Goal: Task Accomplishment & Management: Manage account settings

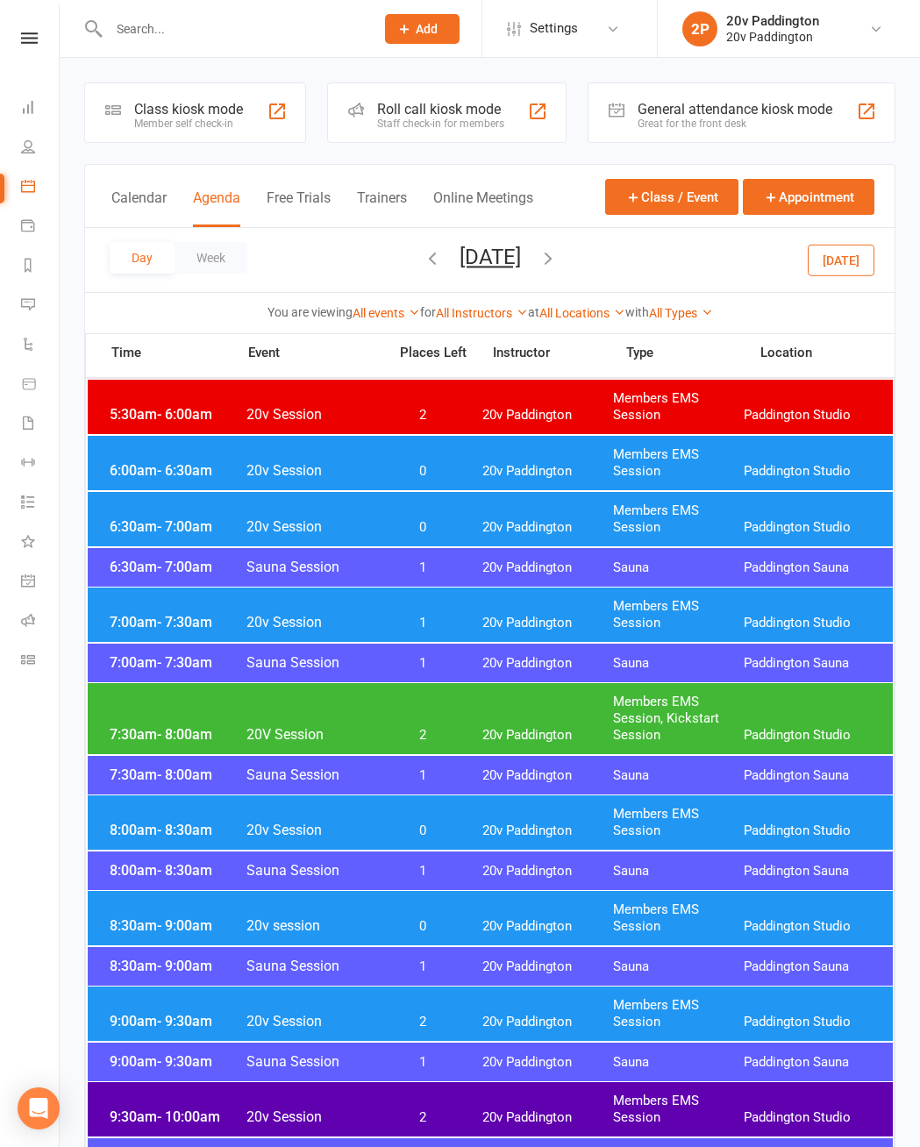
click at [860, 270] on button "[DATE]" at bounding box center [841, 260] width 67 height 32
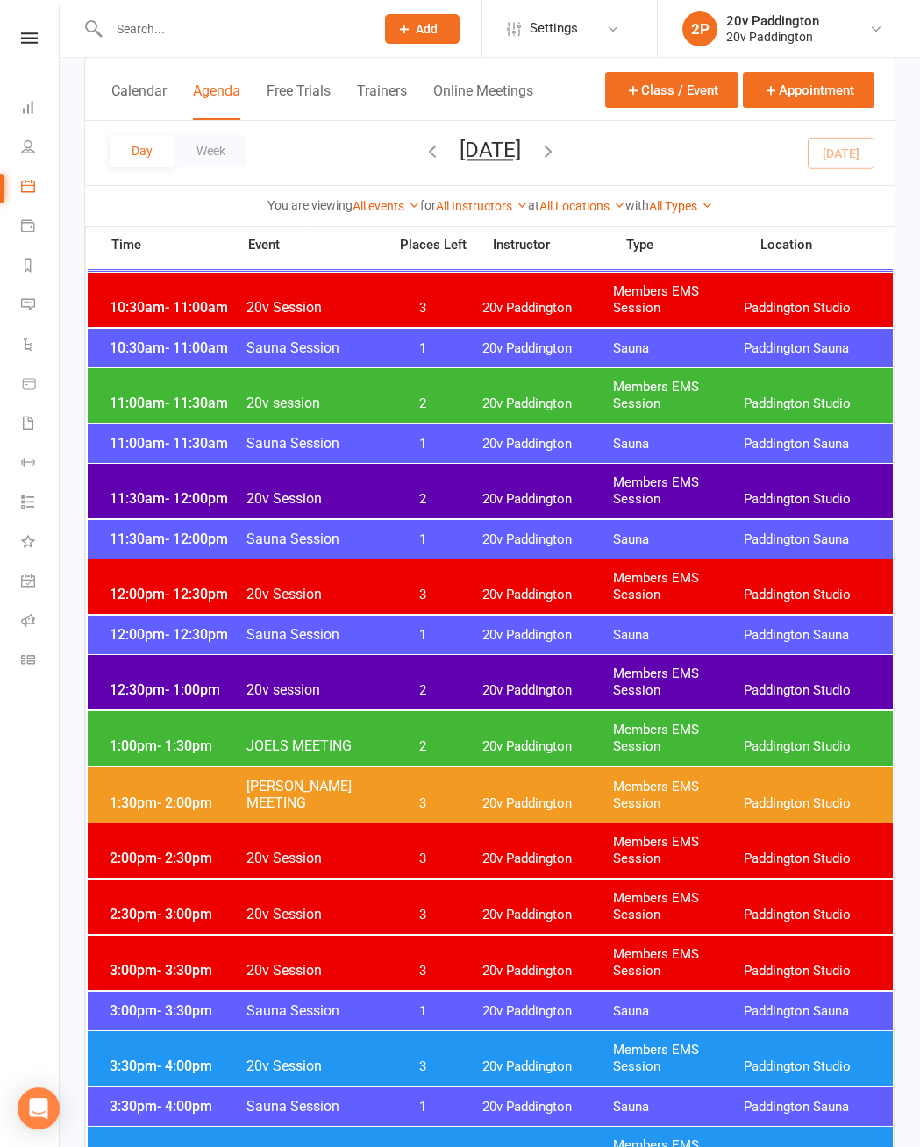
click at [604, 389] on div "11:00am - 11:30am 20v session 2 20v Paddington Members EMS Session [GEOGRAPHIC_…" at bounding box center [490, 395] width 805 height 54
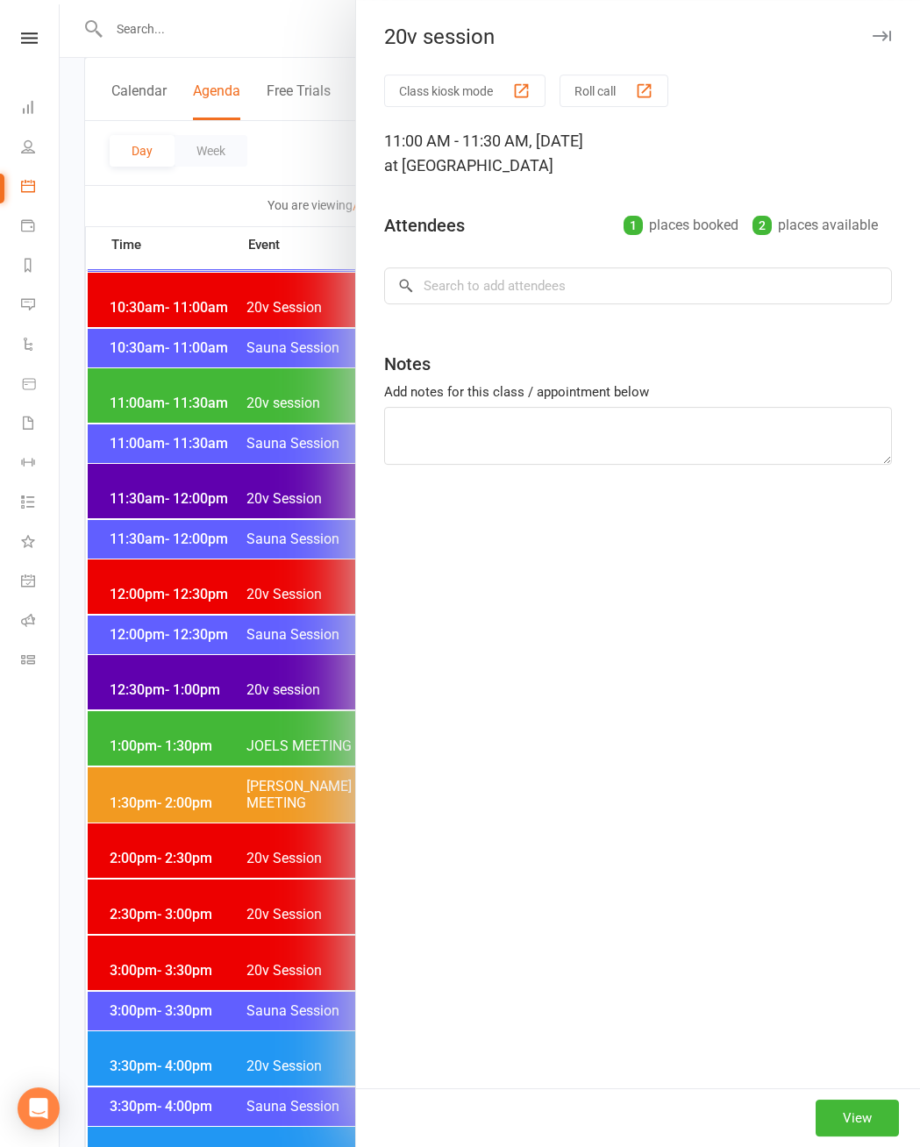
scroll to position [984, 0]
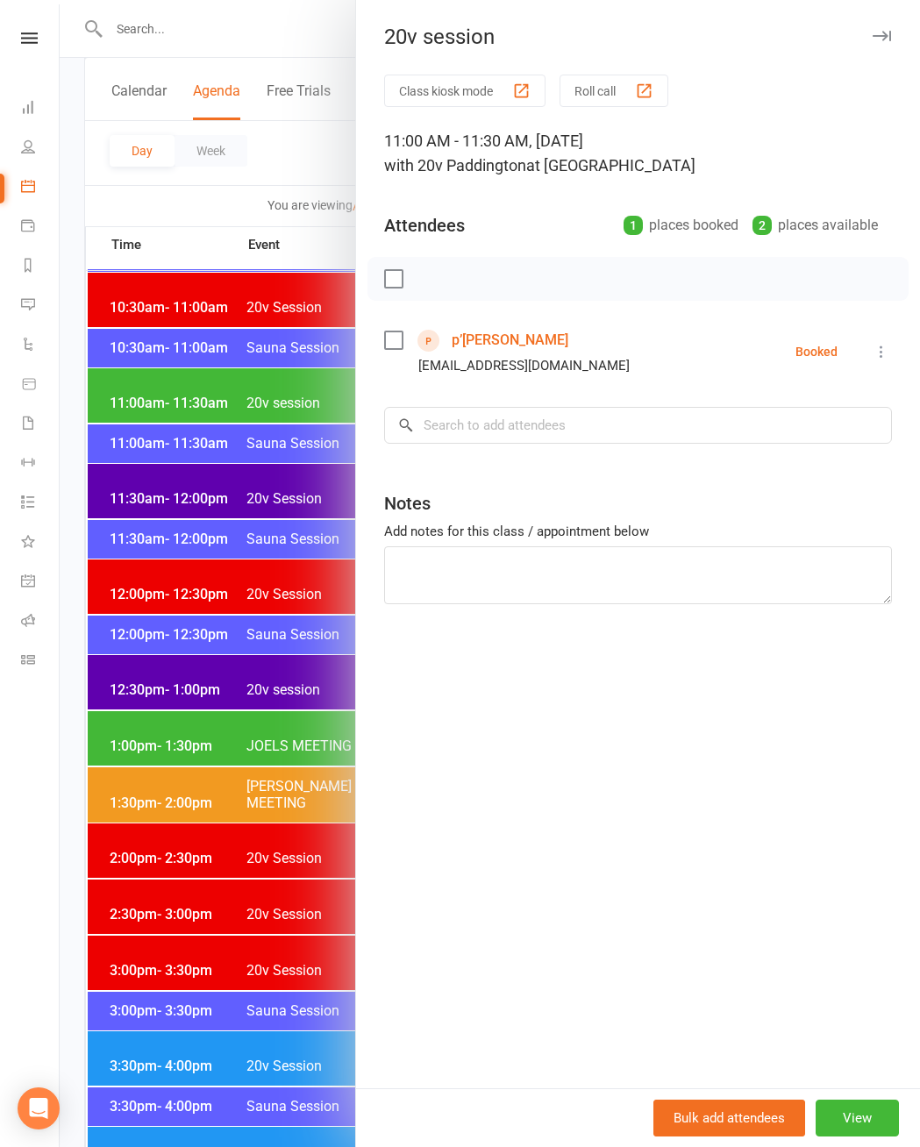
click at [904, 347] on div "Class kiosk mode Roll call 11:00 AM - 11:30 AM, [DATE] with 20v Paddington at […" at bounding box center [638, 582] width 564 height 1014
click at [889, 361] on button at bounding box center [881, 351] width 21 height 21
click at [839, 507] on link "Mark absent" at bounding box center [805, 491] width 174 height 35
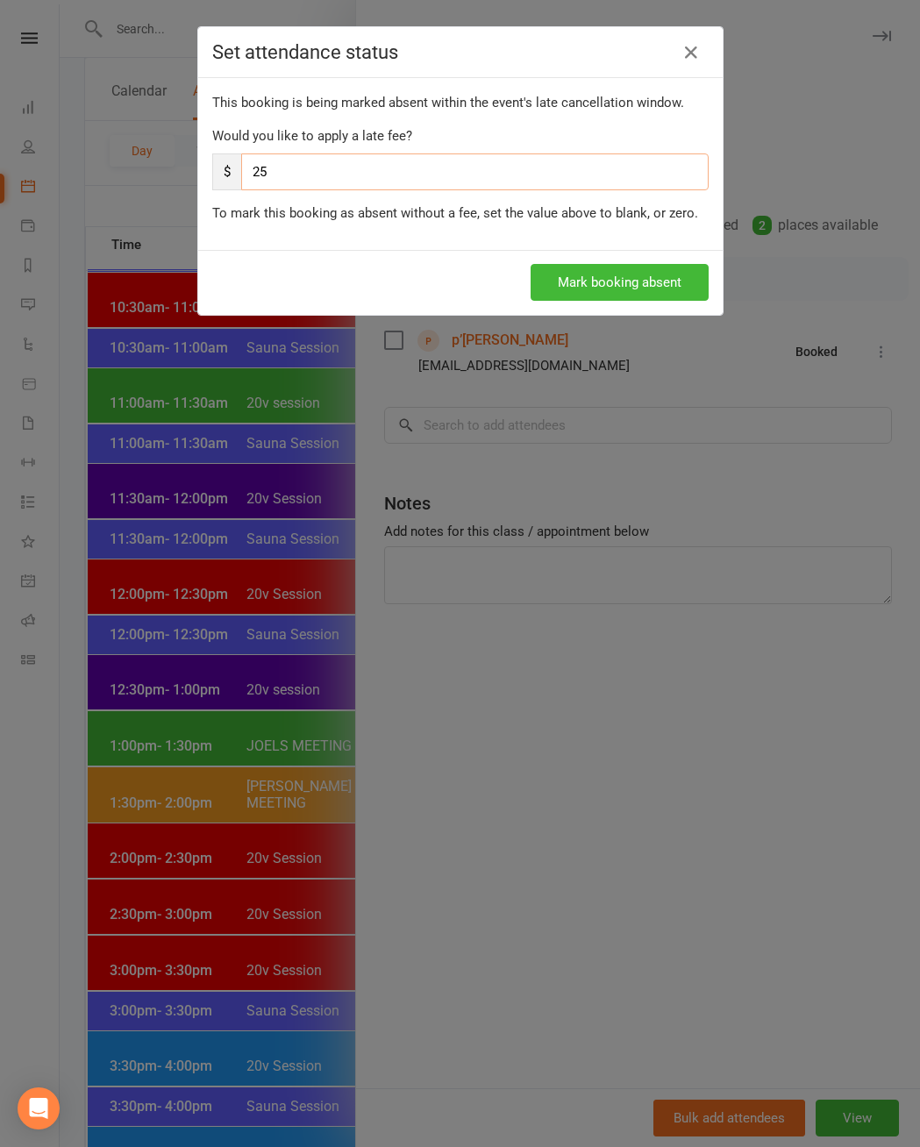
click at [440, 190] on input "25" at bounding box center [475, 172] width 468 height 37
type input "2"
type input "0"
click at [667, 301] on button "Mark booking absent" at bounding box center [620, 282] width 178 height 37
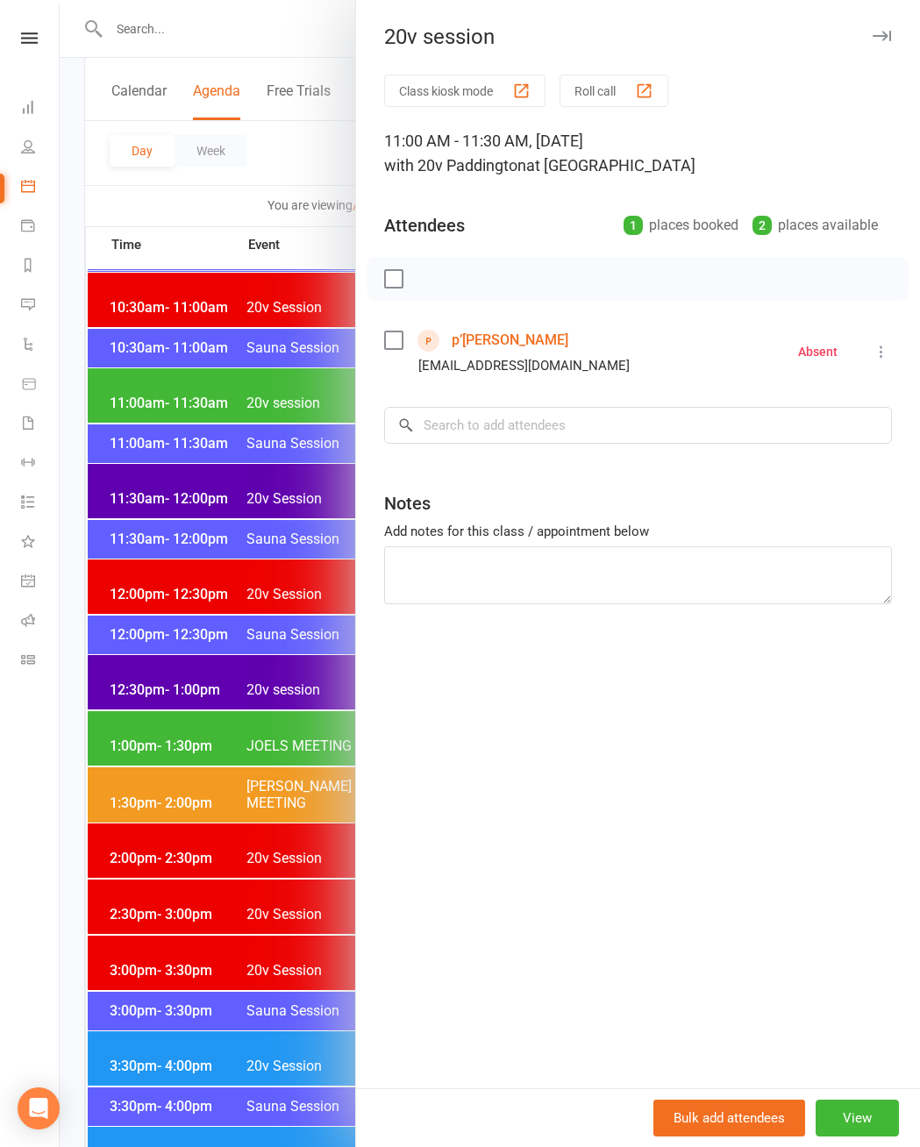
click at [270, 617] on div at bounding box center [490, 573] width 861 height 1147
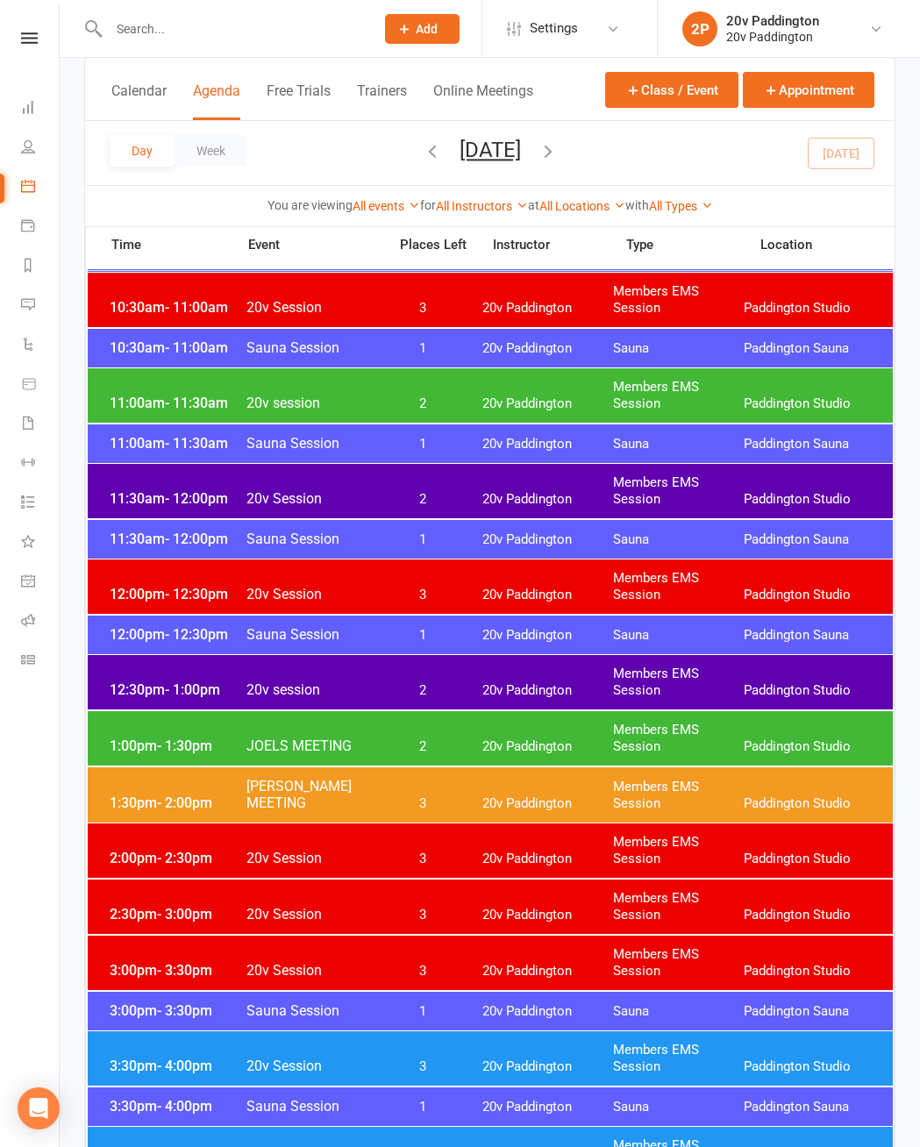
click at [397, 488] on div "11:30am - 12:00pm 20v Session 2 20v Paddington Members EMS Session [GEOGRAPHIC_…" at bounding box center [490, 491] width 805 height 54
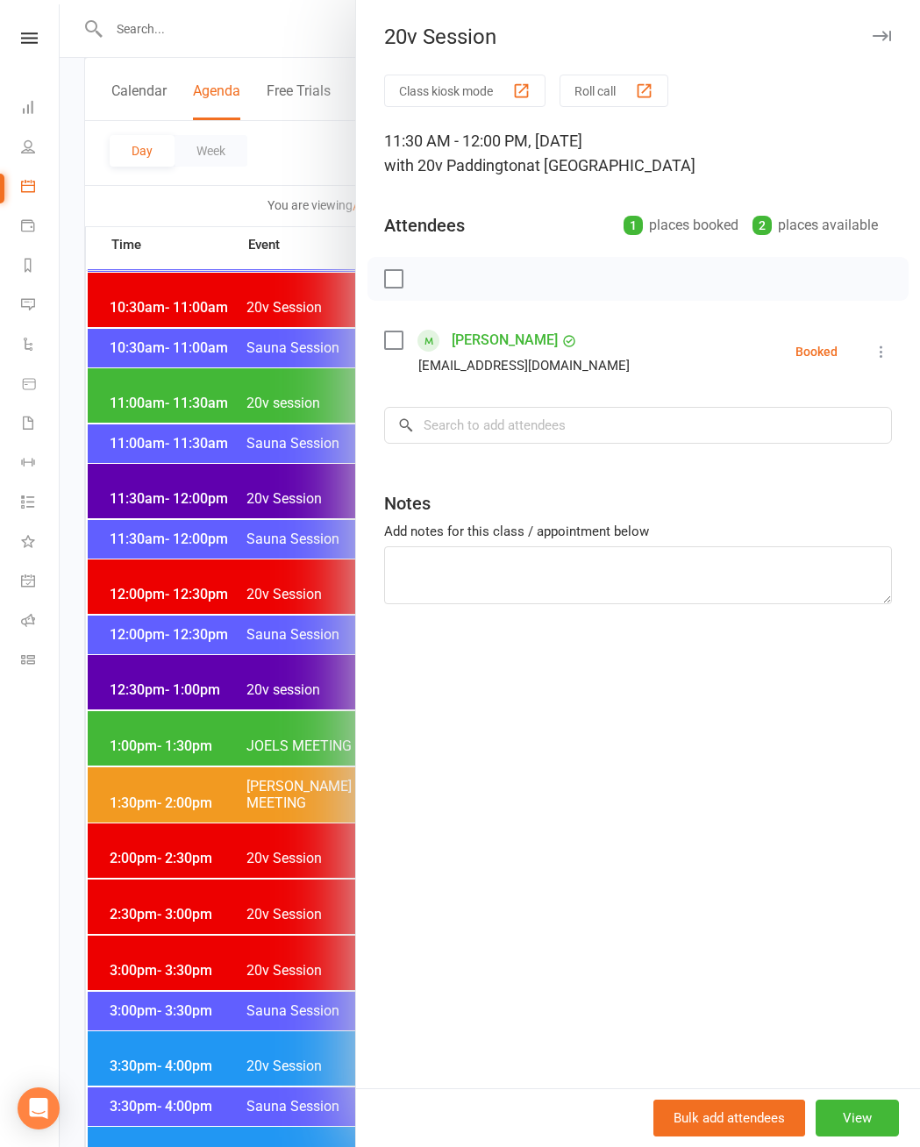
click at [887, 347] on icon at bounding box center [882, 352] width 18 height 18
click at [826, 461] on link "Check in" at bounding box center [797, 456] width 189 height 35
click at [258, 679] on div at bounding box center [490, 573] width 861 height 1147
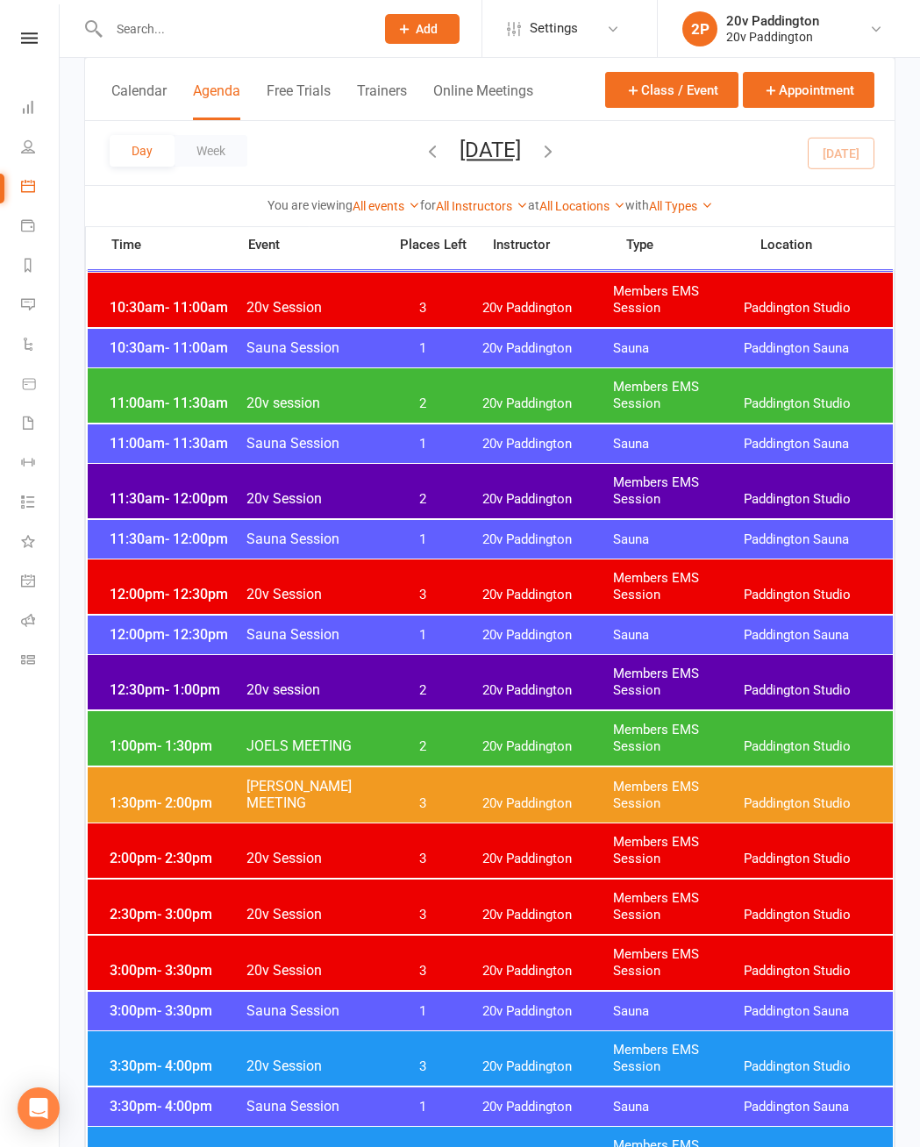
click at [467, 676] on div "12:30pm - 1:00pm 20v session 2 20v Paddington Members EMS Session [GEOGRAPHIC_D…" at bounding box center [490, 682] width 805 height 54
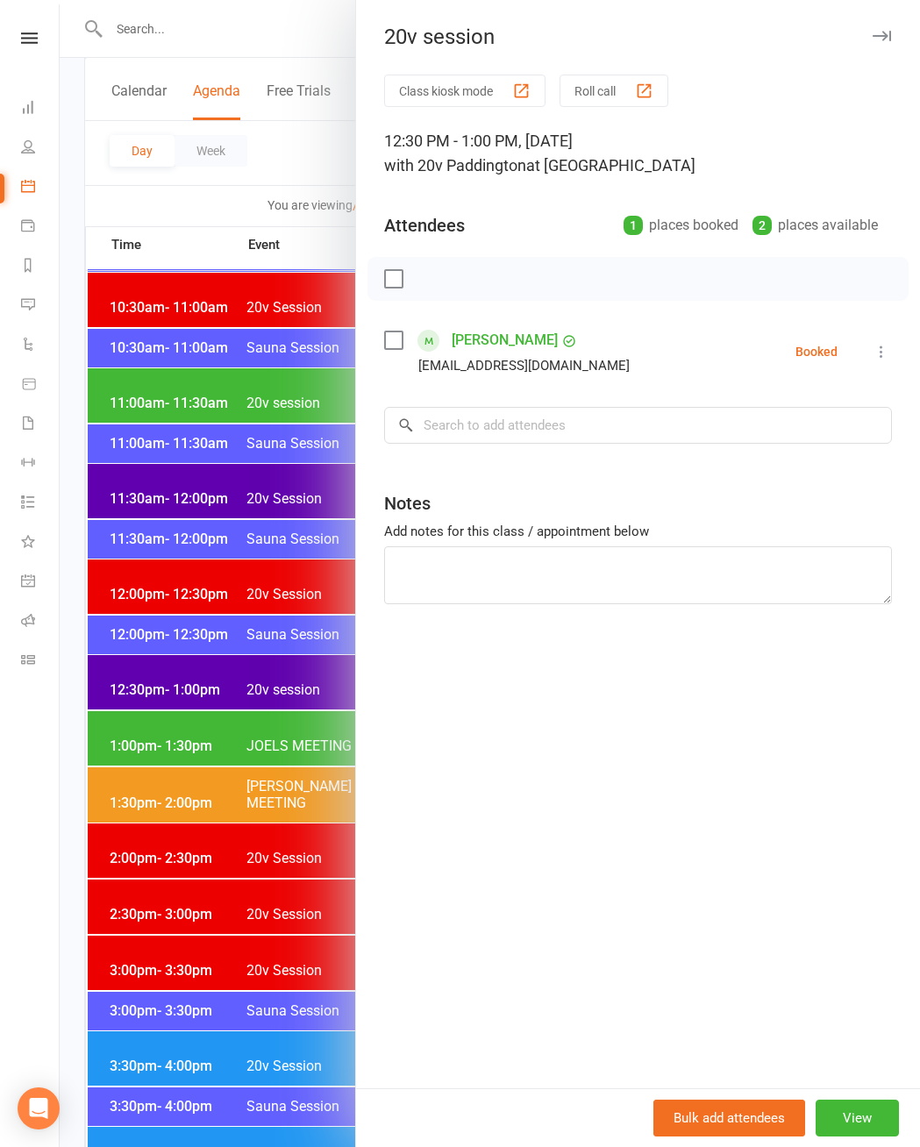
click at [889, 360] on icon at bounding box center [882, 352] width 18 height 18
click at [823, 462] on link "Check in" at bounding box center [797, 456] width 189 height 35
click at [231, 819] on div at bounding box center [490, 573] width 861 height 1147
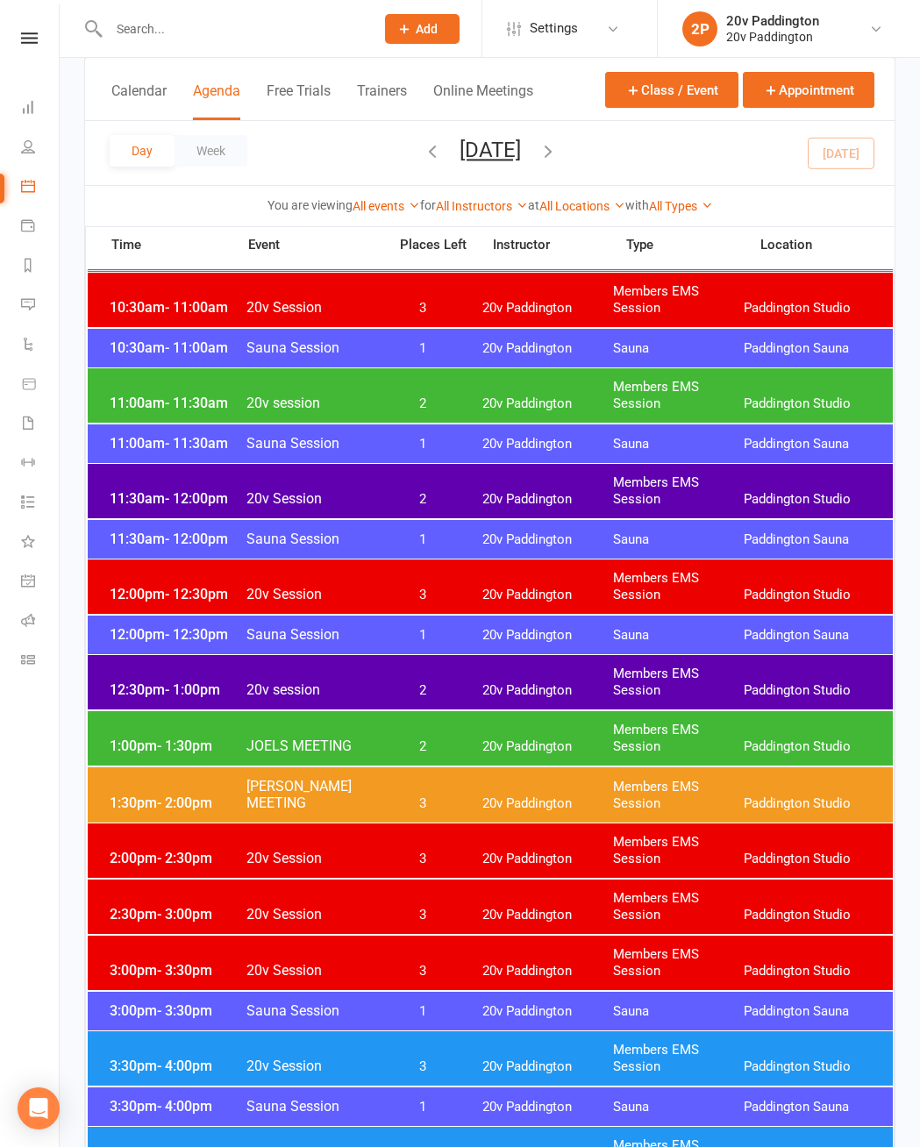
click at [473, 727] on div "1:00pm - 1:30pm JOELS MEETING 2 20v Paddington Members EMS Session [GEOGRAPHIC_…" at bounding box center [490, 738] width 805 height 54
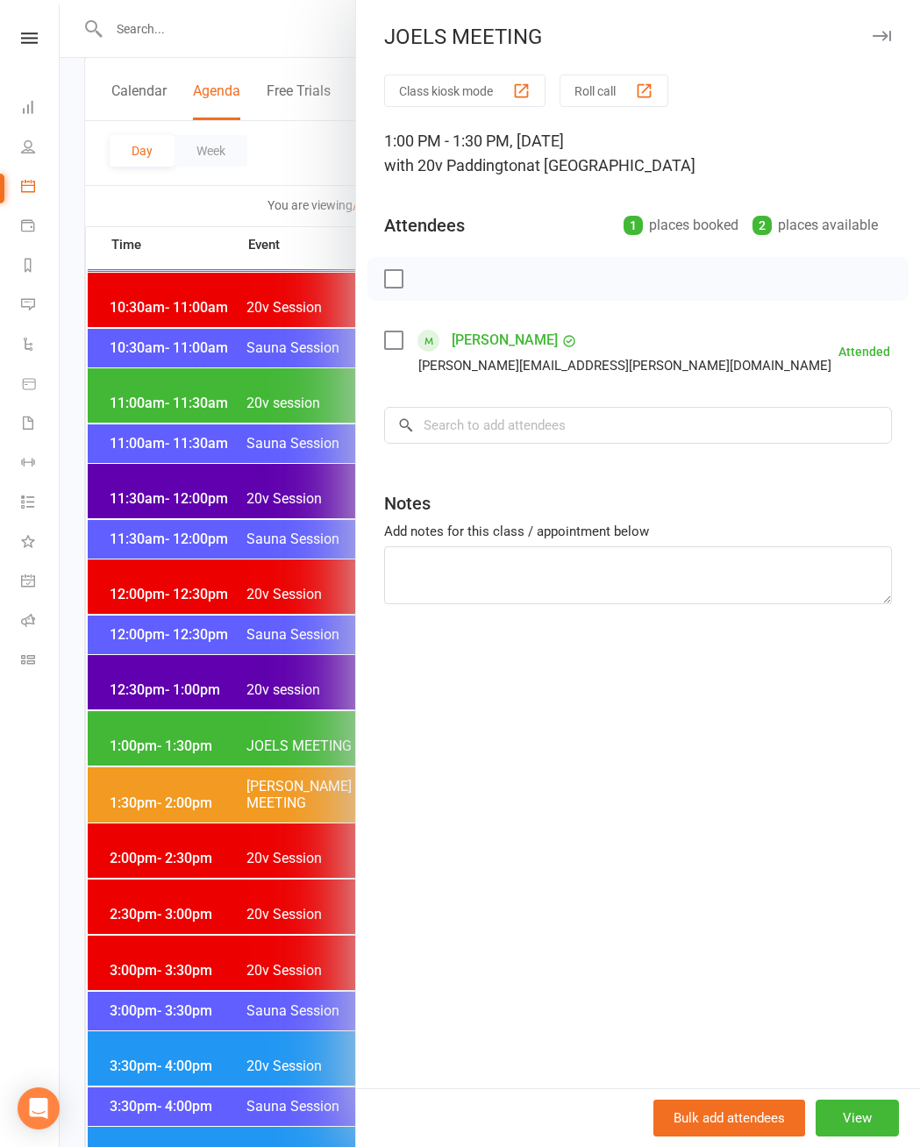
click at [919, 347] on icon at bounding box center [935, 352] width 18 height 18
click at [249, 599] on div at bounding box center [490, 573] width 861 height 1147
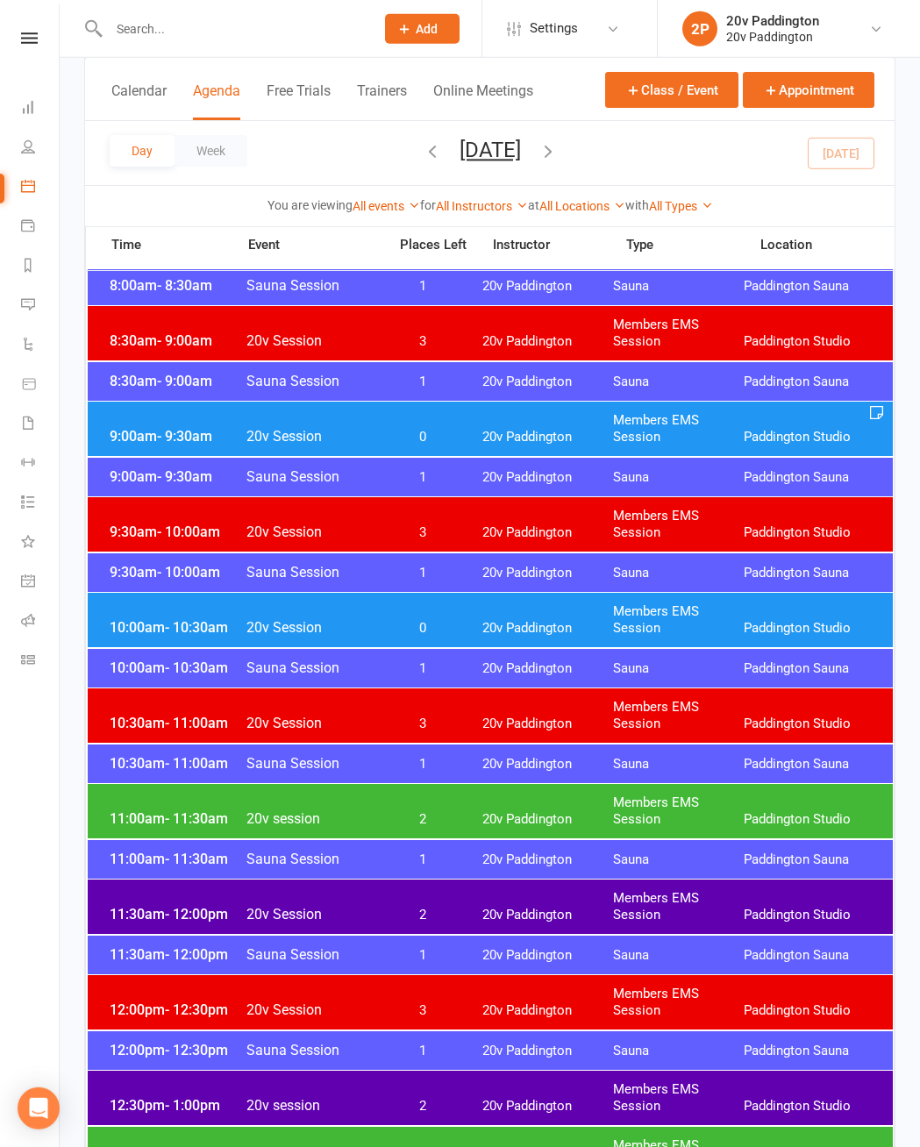
click at [503, 617] on div "10:00am - 10:30am 20v Session 0 20v Paddington Members EMS Session [GEOGRAPHIC_…" at bounding box center [490, 620] width 805 height 54
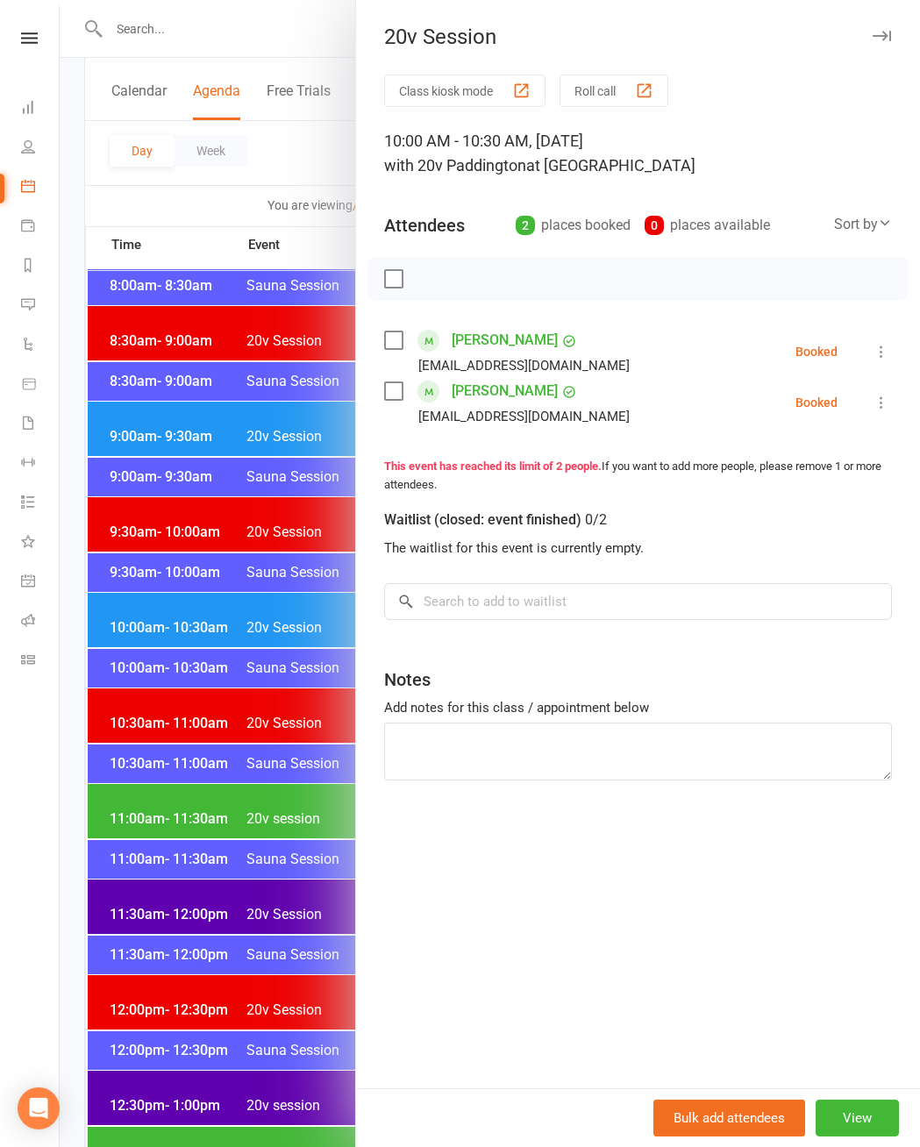
click at [890, 360] on icon at bounding box center [882, 352] width 18 height 18
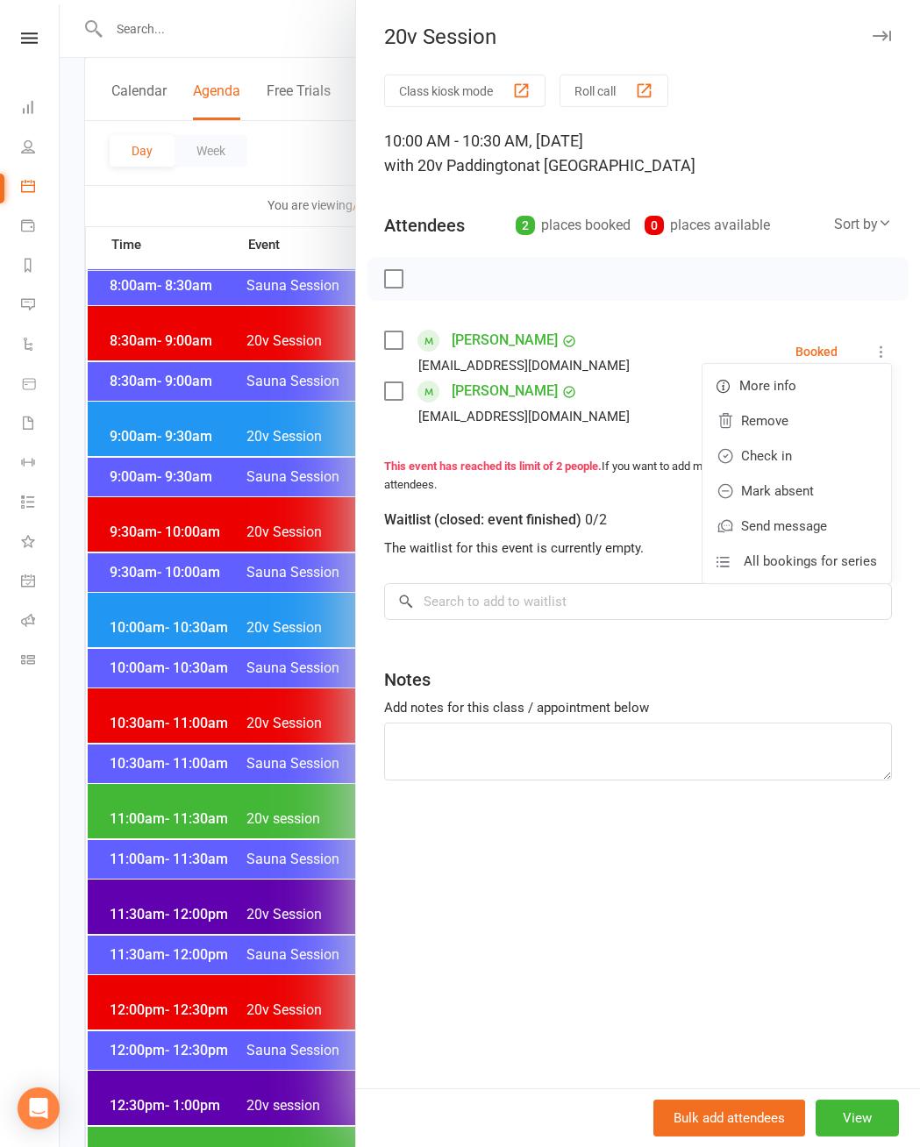
click at [804, 466] on link "Check in" at bounding box center [797, 456] width 189 height 35
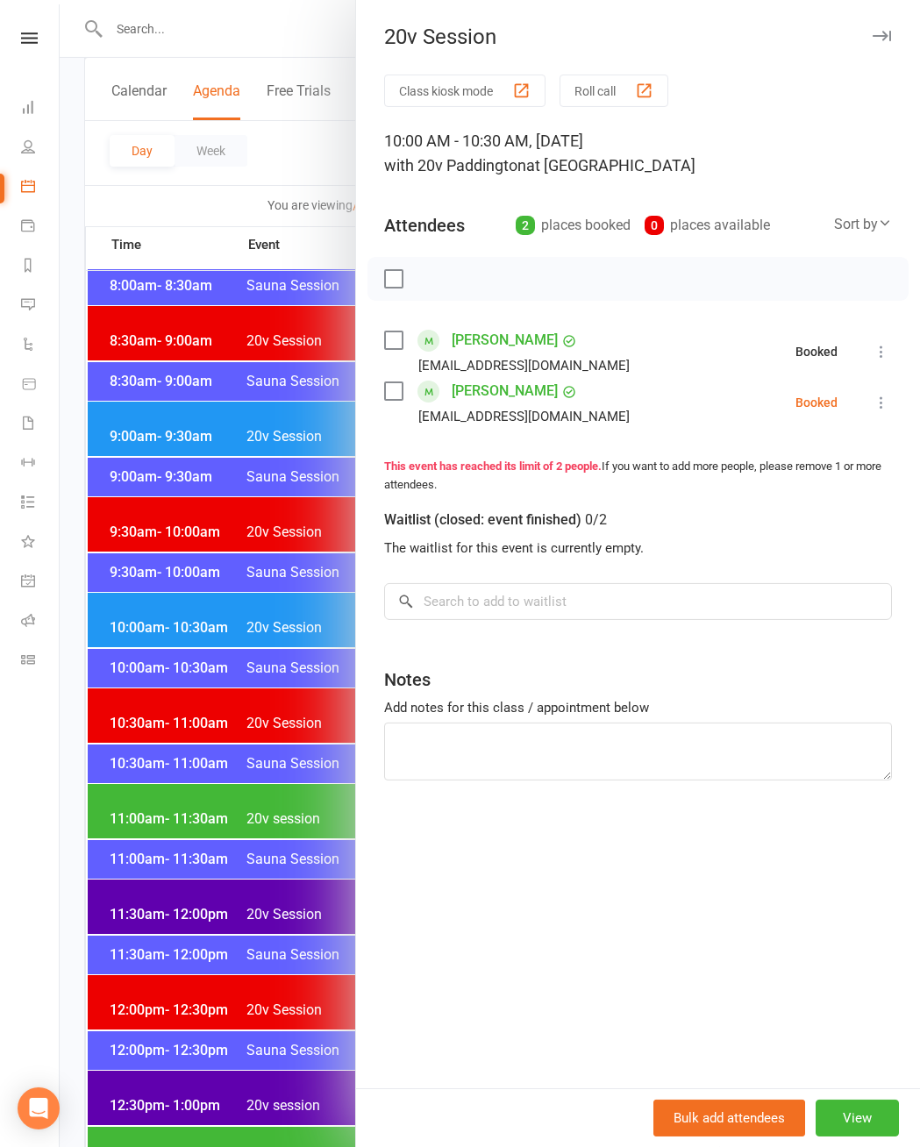
click at [881, 411] on button at bounding box center [881, 402] width 21 height 21
click at [818, 510] on link "Check in" at bounding box center [797, 507] width 189 height 35
click at [251, 637] on div at bounding box center [490, 573] width 861 height 1147
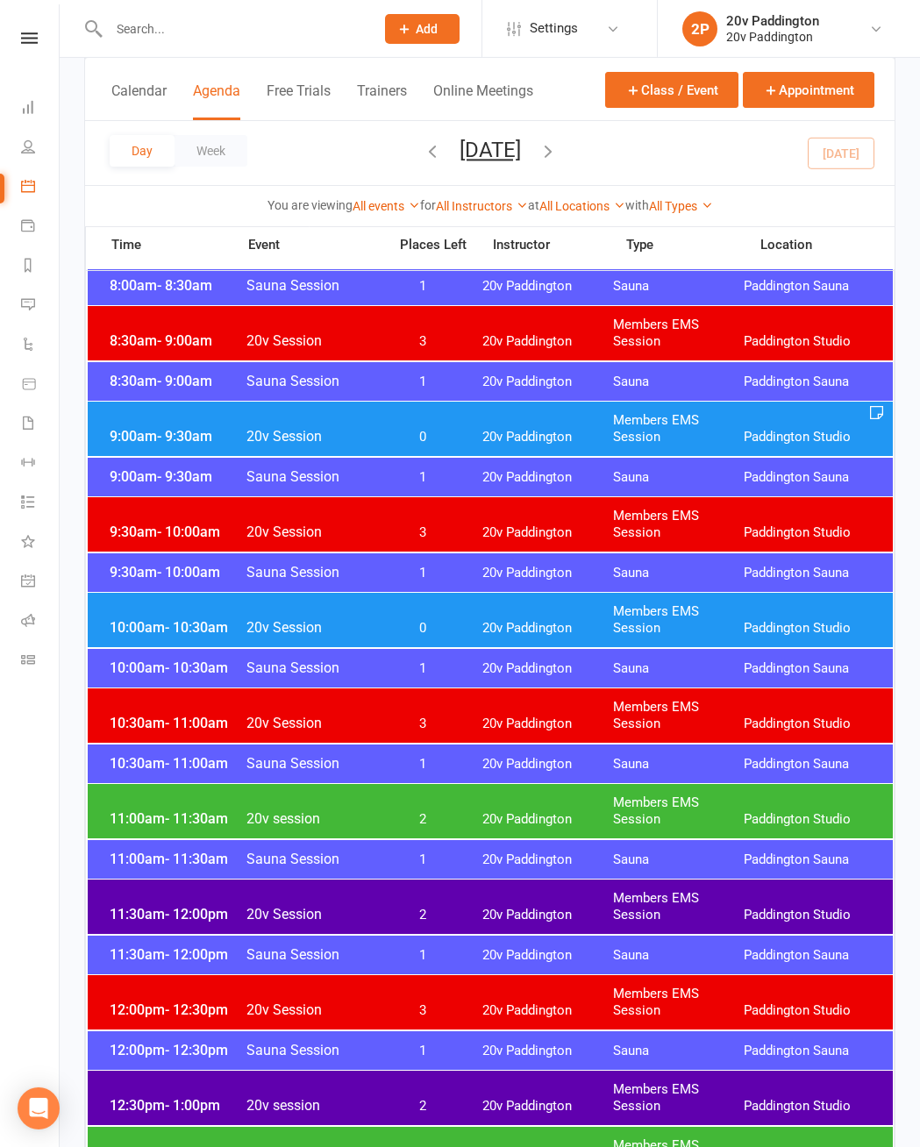
click at [356, 421] on div "9:00am - 9:30am 20v Session 0 20v Paddington Members EMS Session [GEOGRAPHIC_DA…" at bounding box center [490, 429] width 805 height 54
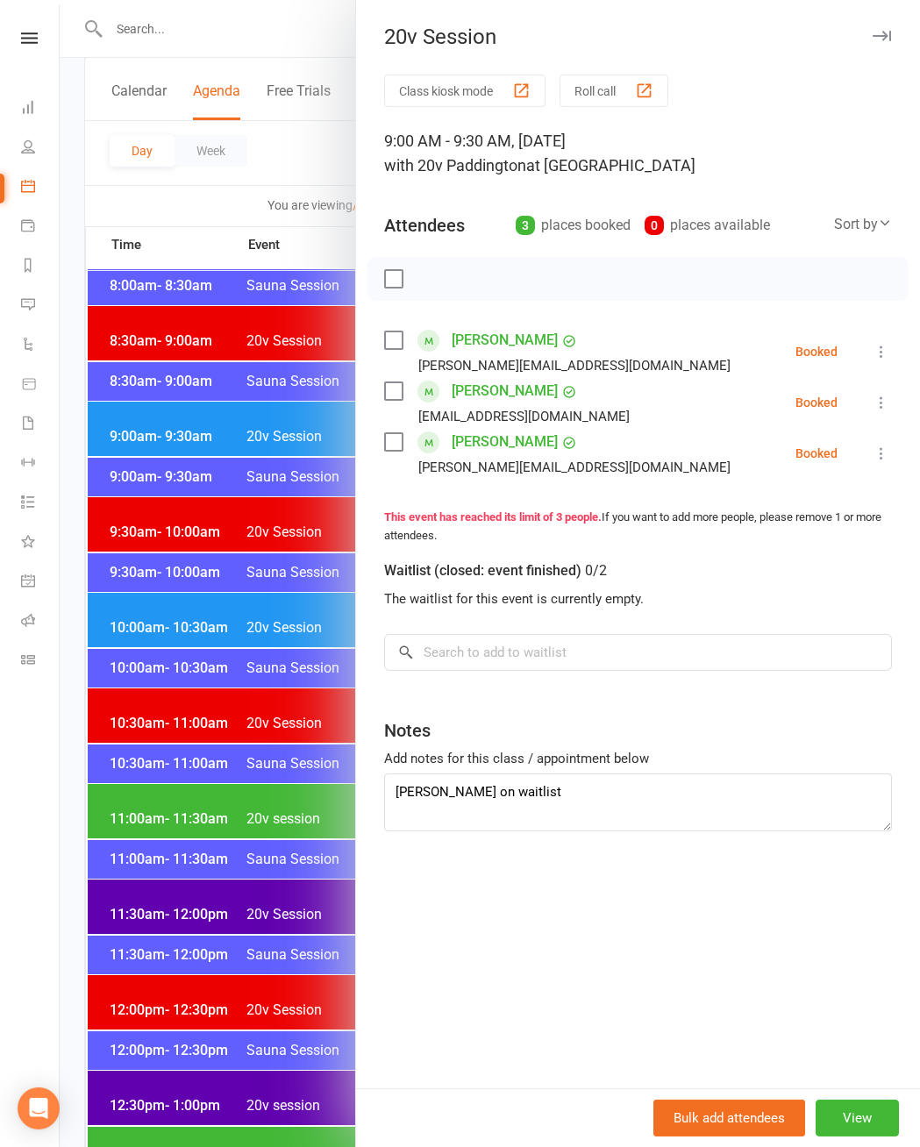
click at [890, 351] on icon at bounding box center [882, 352] width 18 height 18
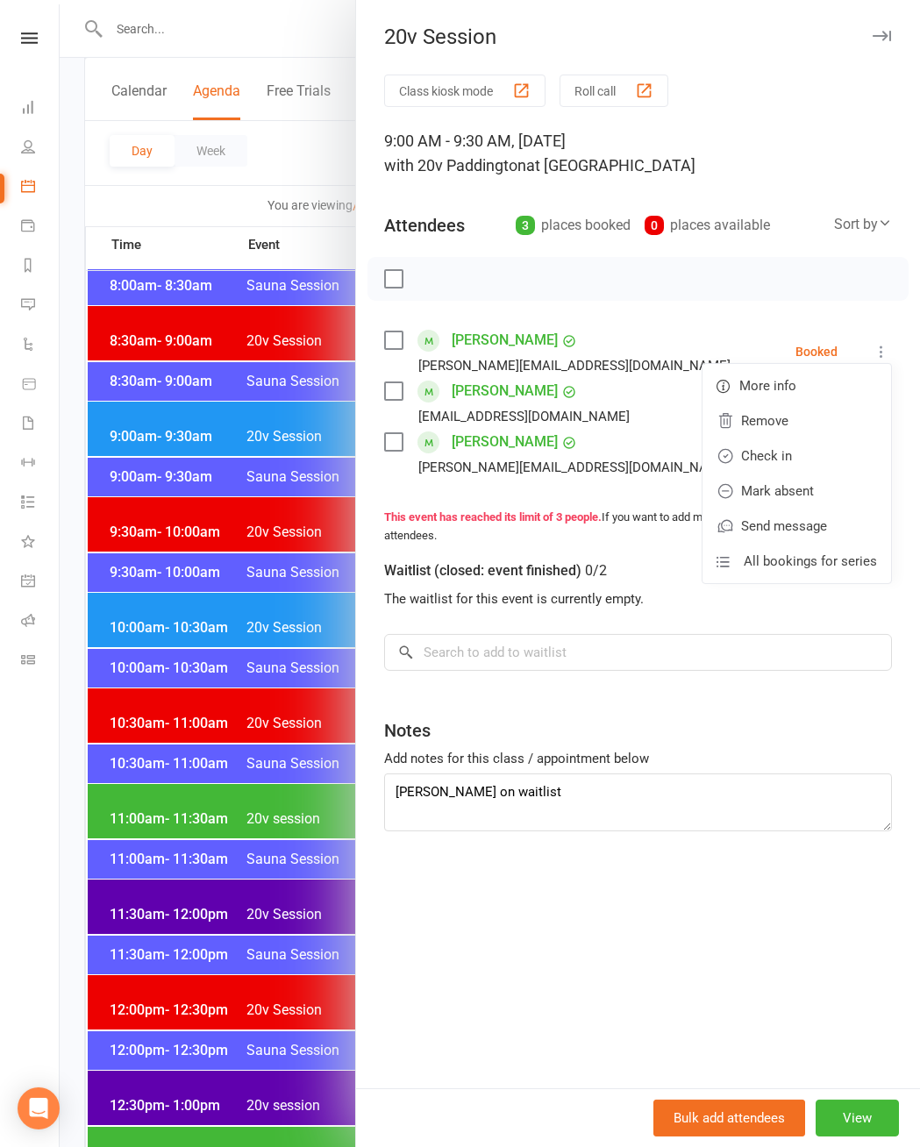
click at [804, 461] on link "Check in" at bounding box center [797, 456] width 189 height 35
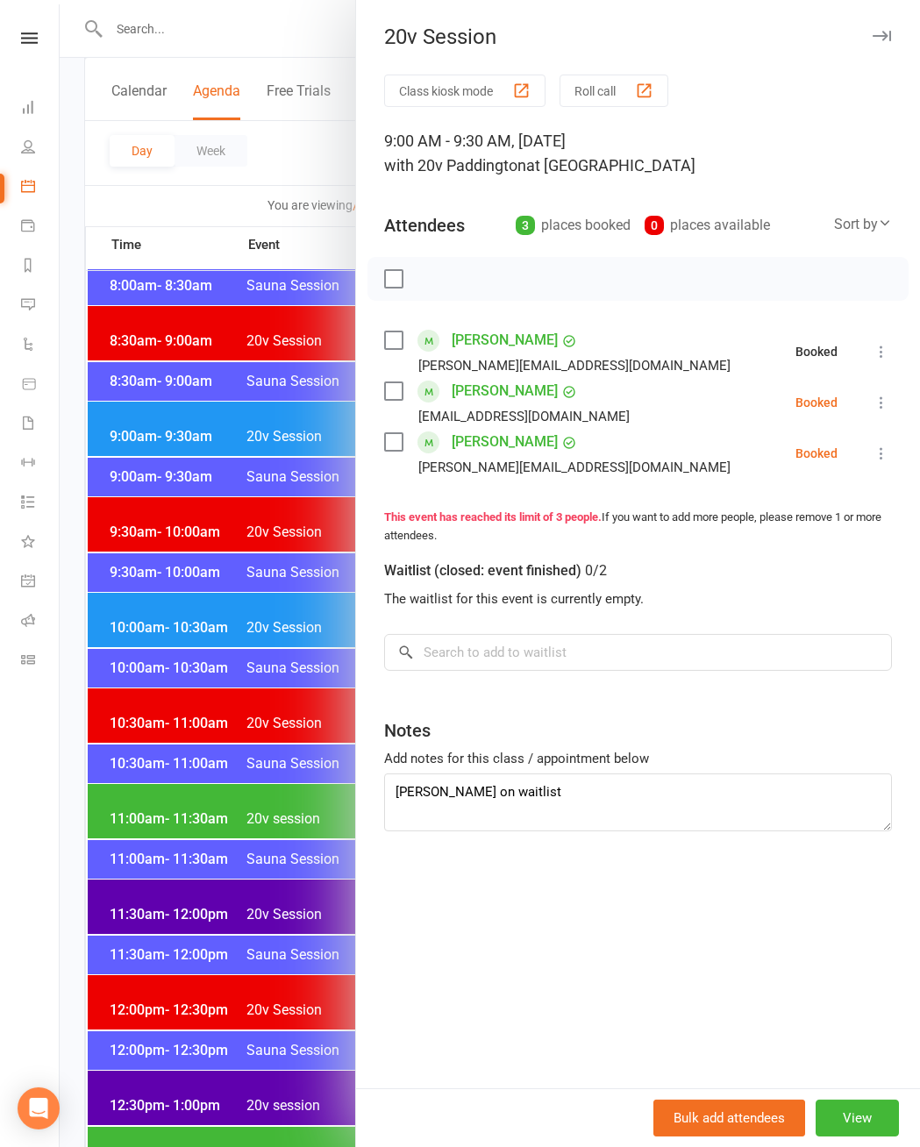
click at [889, 407] on icon at bounding box center [882, 403] width 18 height 18
click at [795, 518] on link "Check in" at bounding box center [797, 507] width 189 height 35
click at [902, 453] on div "Class kiosk mode Roll call 9:00 AM - 9:30 AM, [DATE] with 20v Paddington at [GE…" at bounding box center [638, 582] width 564 height 1014
click at [897, 447] on div "Class kiosk mode Roll call 9:00 AM - 9:30 AM, [DATE] with 20v Paddington at [GE…" at bounding box center [638, 582] width 564 height 1014
click at [883, 456] on icon at bounding box center [882, 454] width 18 height 18
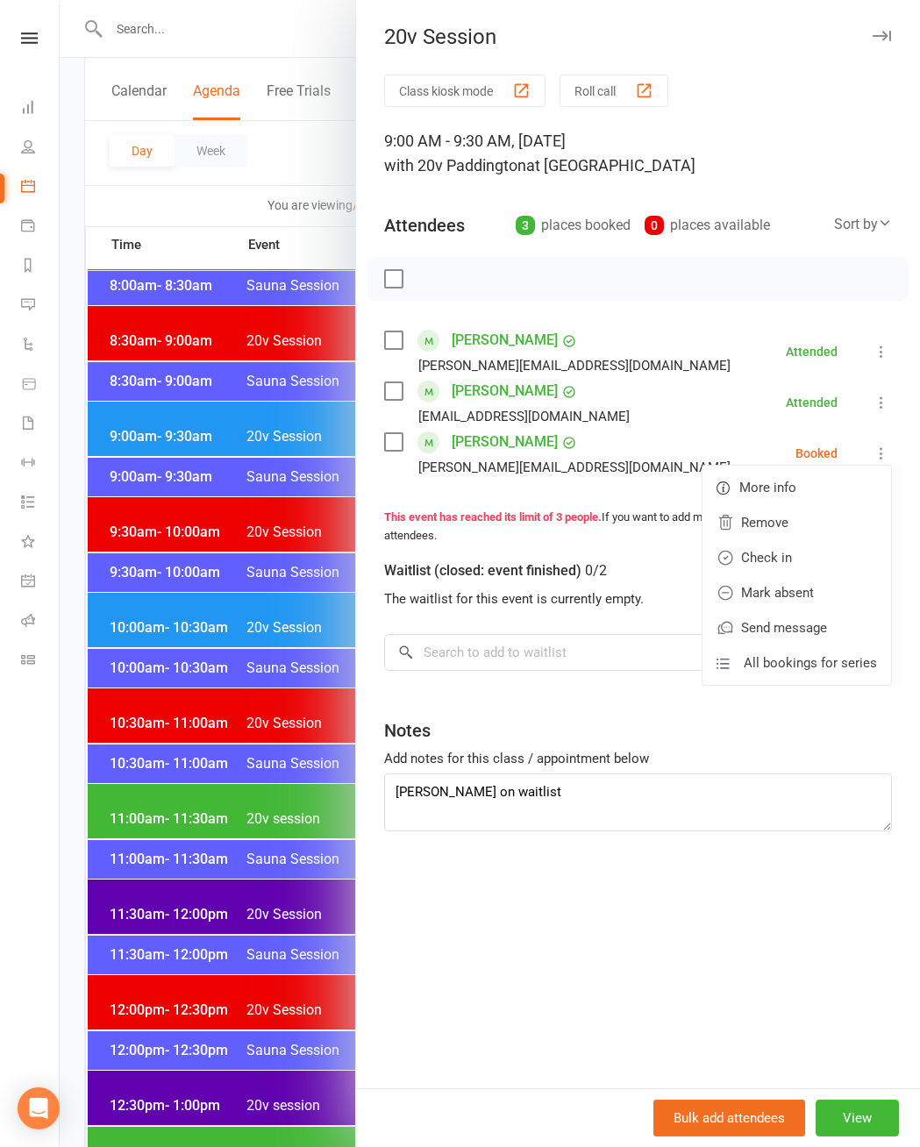
click at [819, 548] on link "Check in" at bounding box center [797, 557] width 189 height 35
click at [263, 683] on div at bounding box center [490, 573] width 861 height 1147
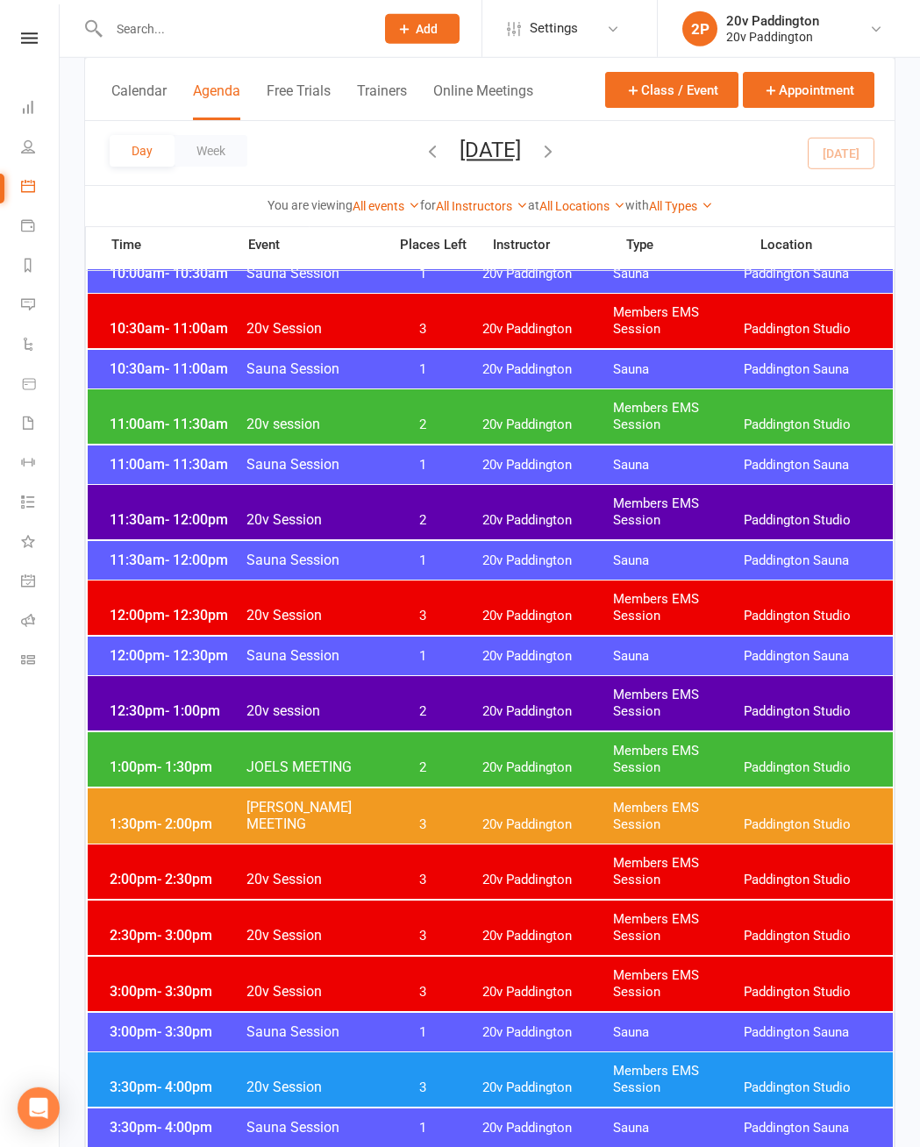
scroll to position [976, 0]
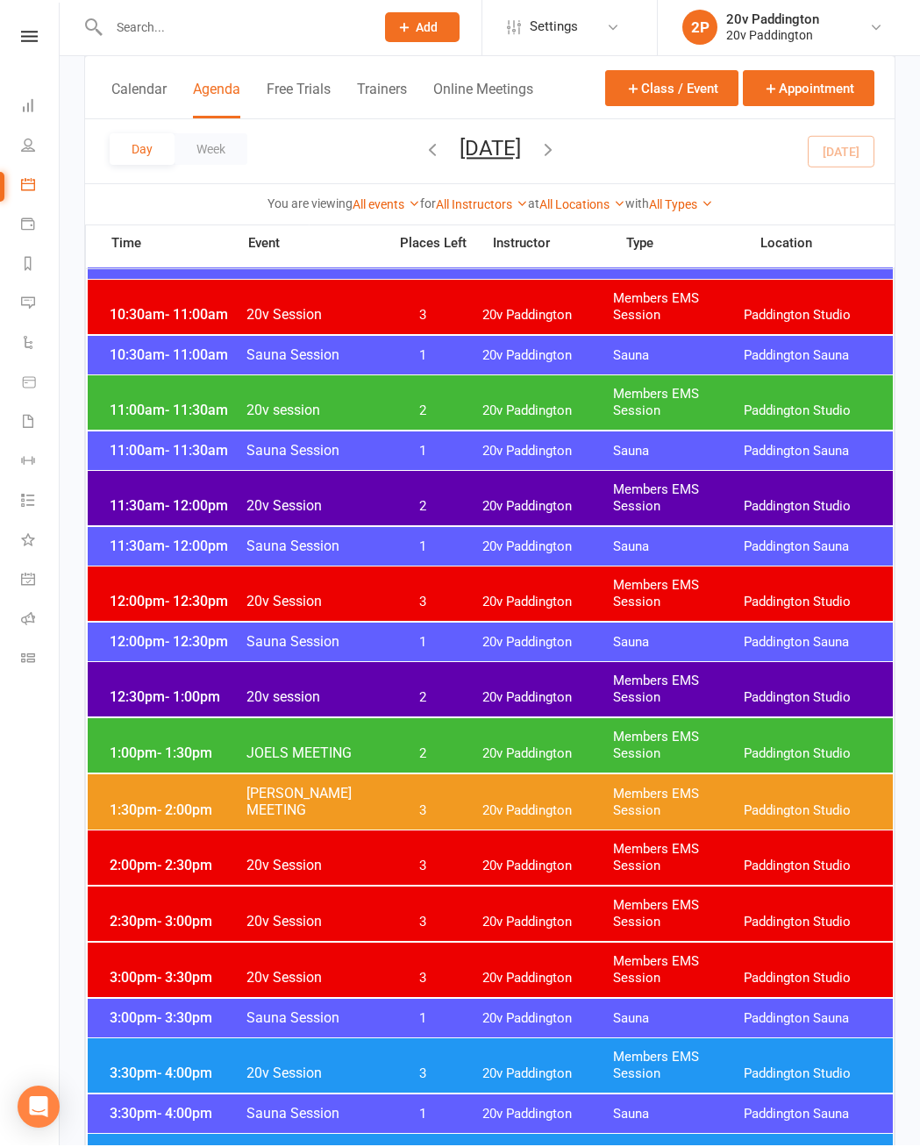
click at [495, 738] on div "1:00pm - 1:30pm JOELS MEETING 2 20v Paddington Members EMS Session [GEOGRAPHIC_…" at bounding box center [490, 747] width 805 height 54
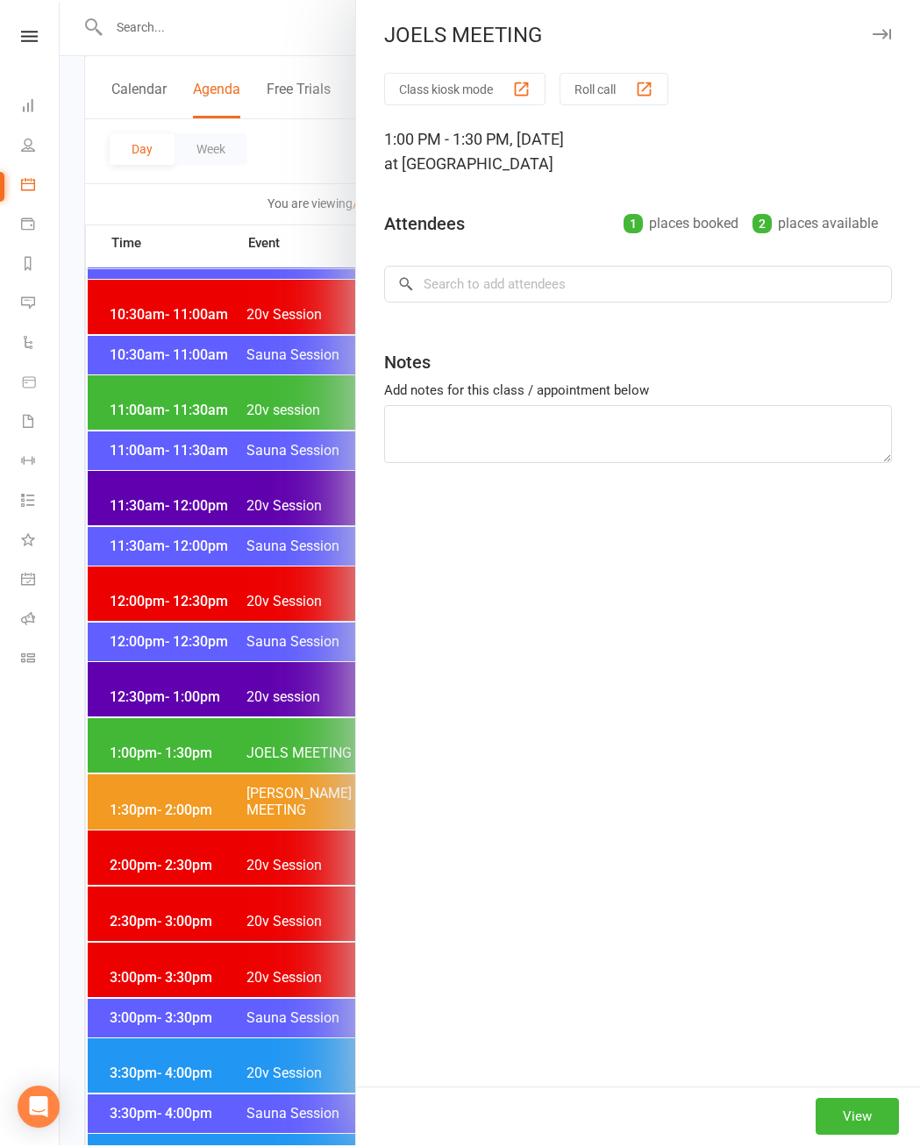
scroll to position [976, 0]
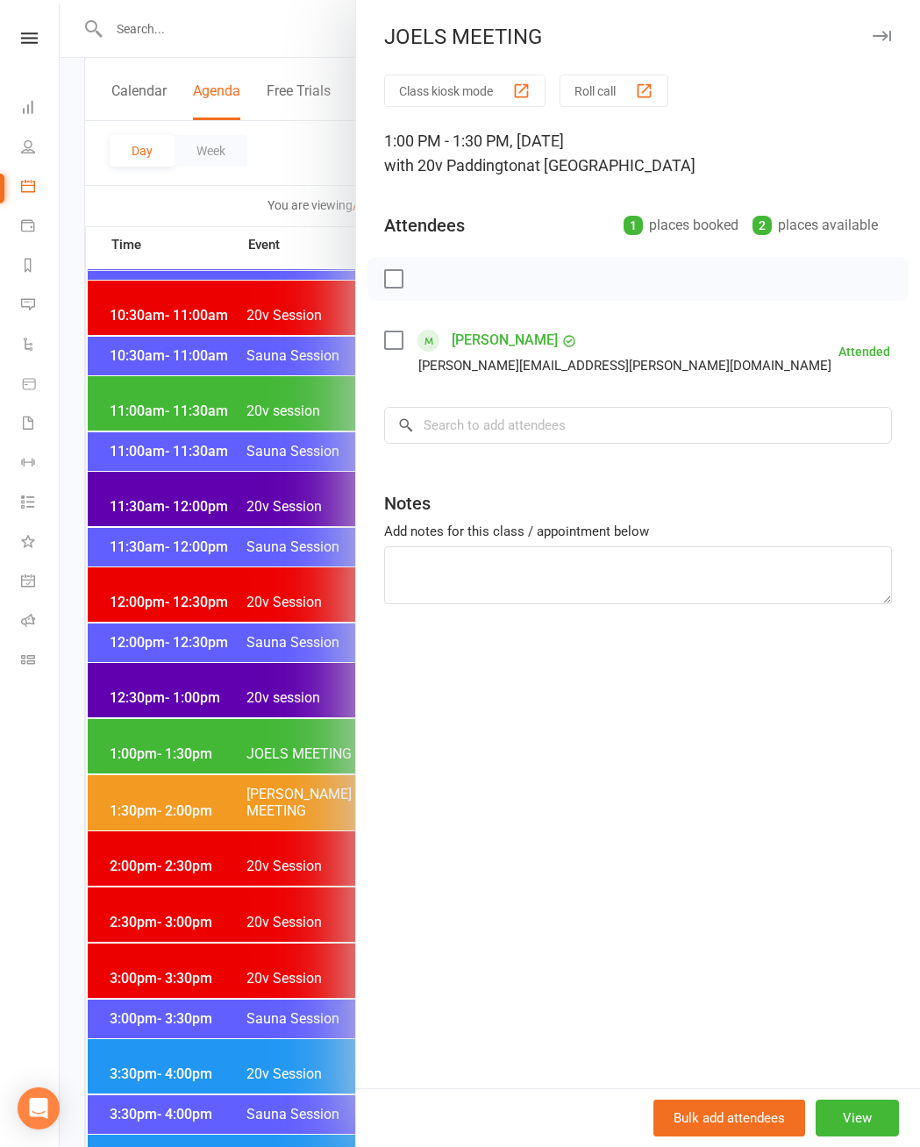
click at [558, 337] on link "[PERSON_NAME]" at bounding box center [505, 340] width 106 height 28
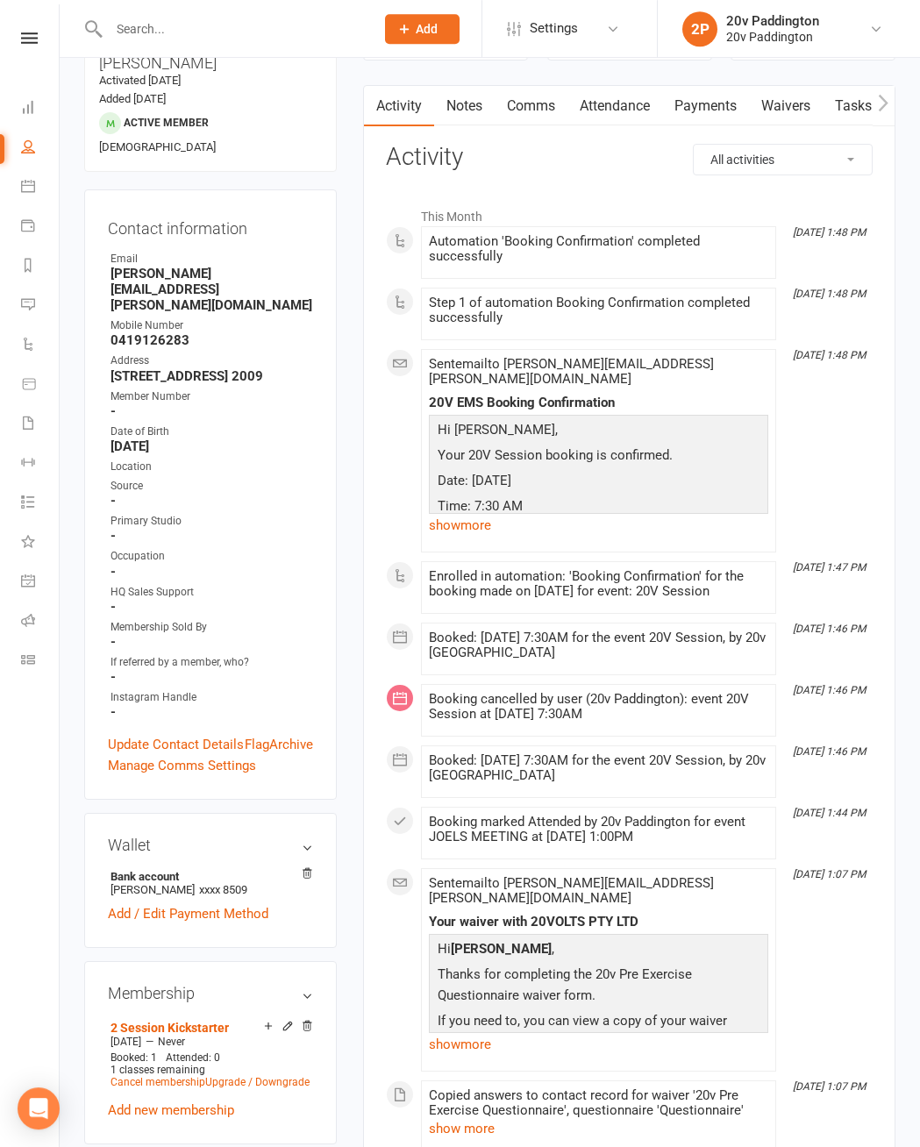
scroll to position [153, 0]
click at [182, 734] on link "Update Contact Details" at bounding box center [176, 744] width 136 height 21
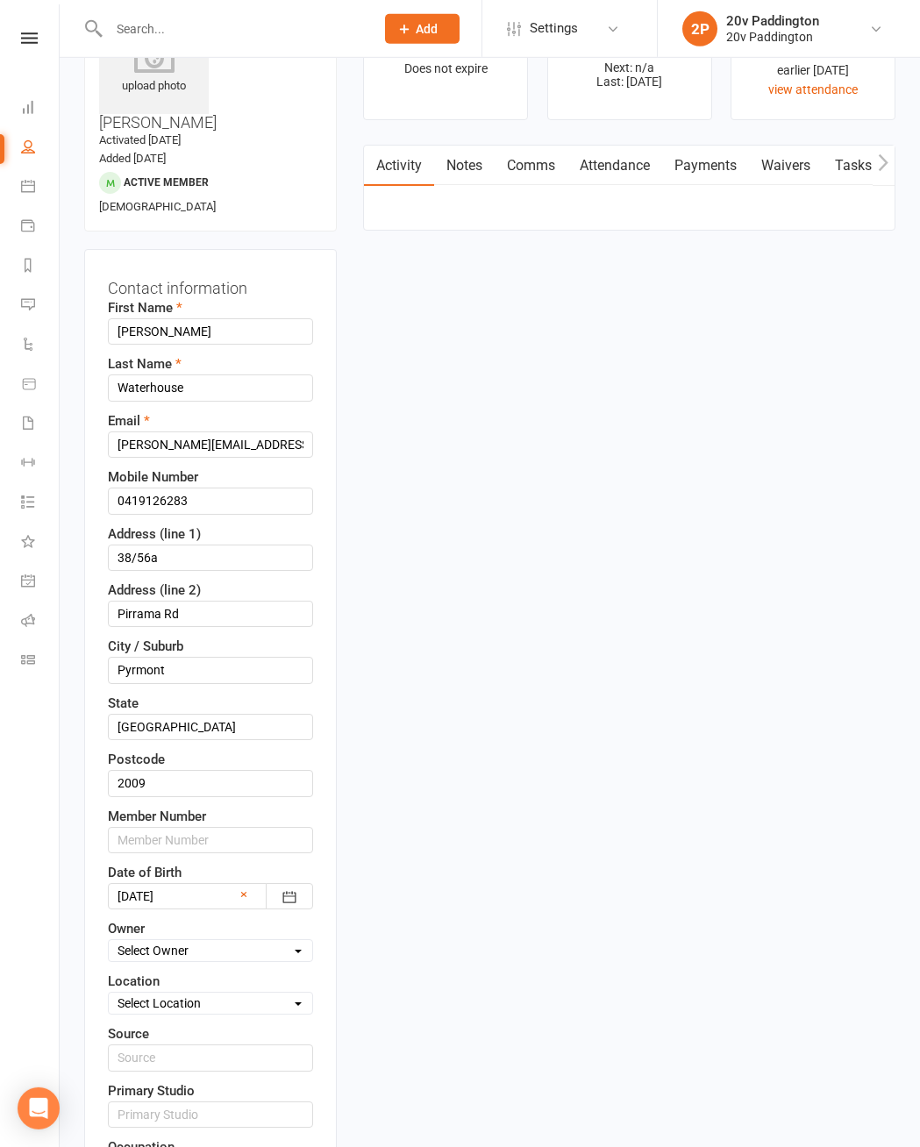
scroll to position [83, 0]
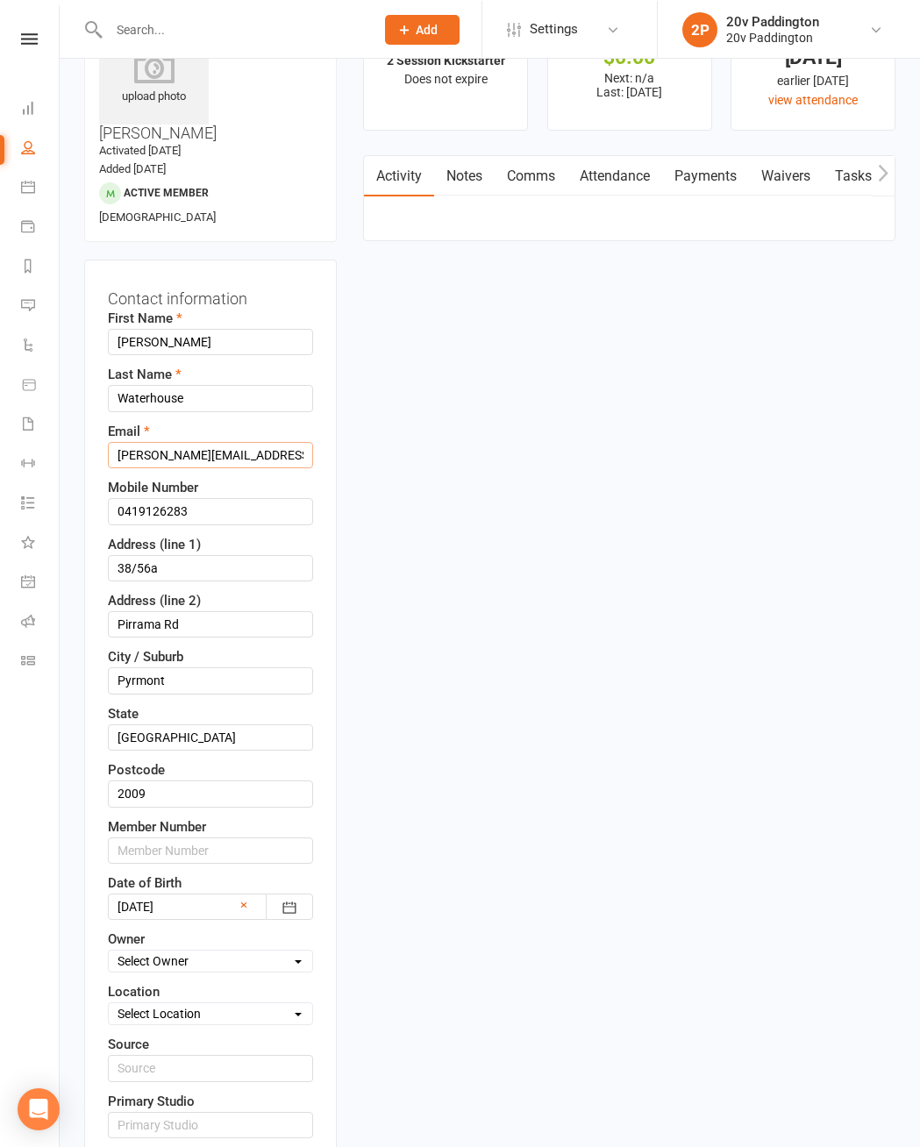
click at [245, 441] on input "[PERSON_NAME][EMAIL_ADDRESS][PERSON_NAME][DOMAIN_NAME]" at bounding box center [210, 454] width 205 height 26
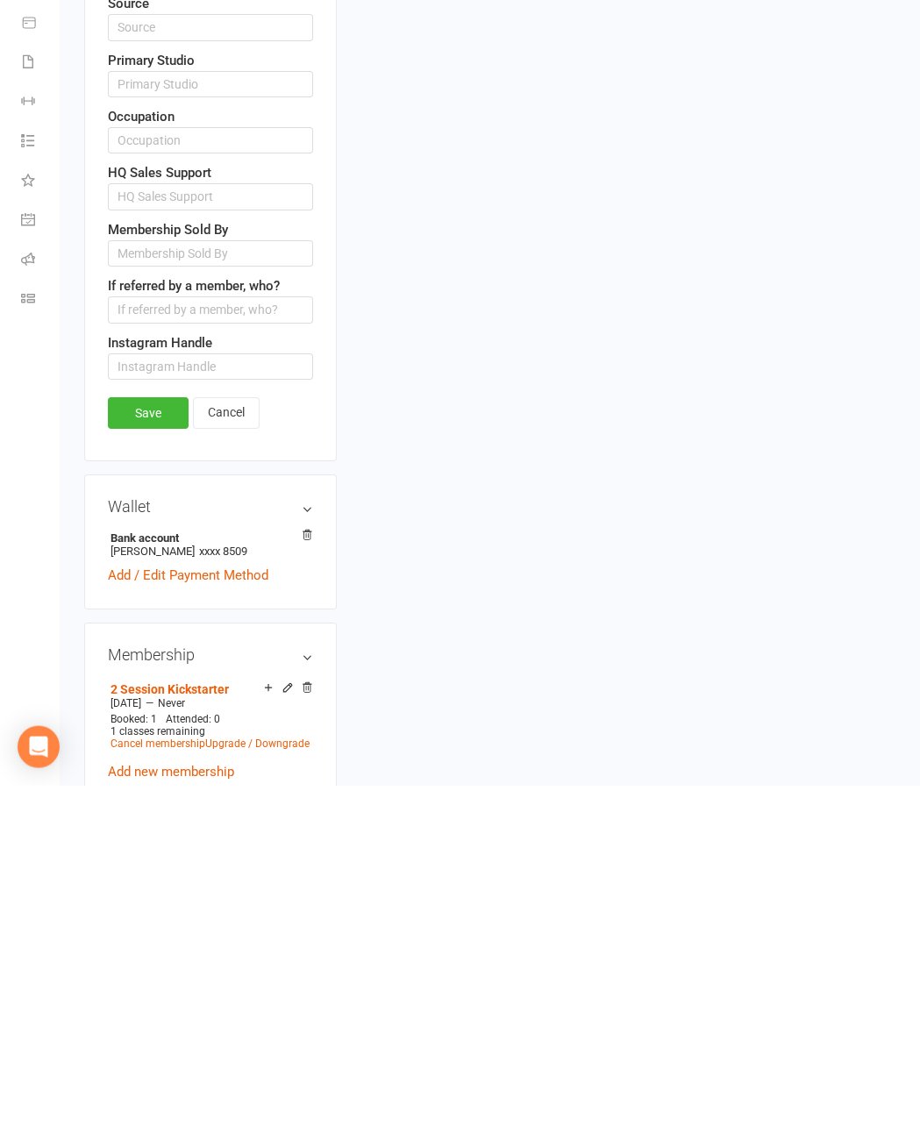
type input "[PERSON_NAME][EMAIL_ADDRESS][PERSON_NAME][DOMAIN_NAME]"
click at [189, 760] on link "Save" at bounding box center [148, 776] width 81 height 32
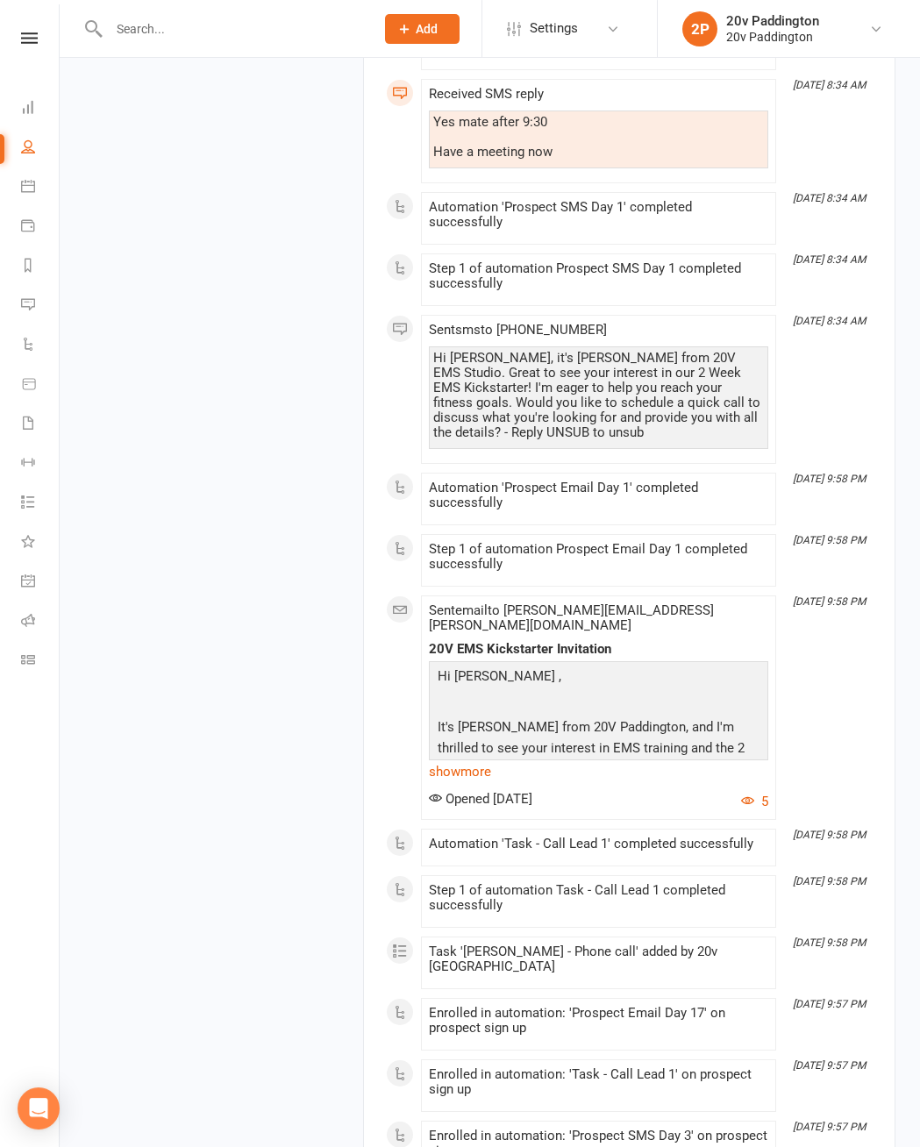
scroll to position [4483, 0]
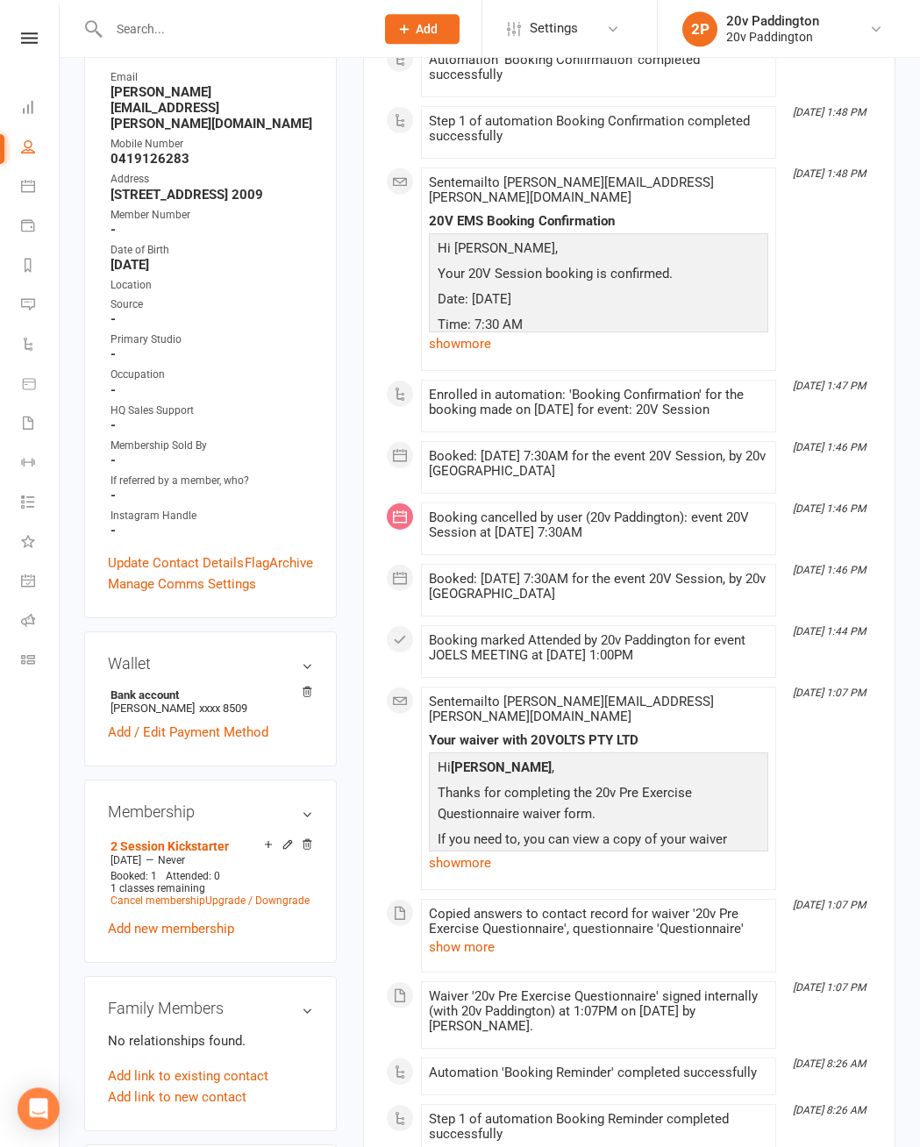
click at [172, 564] on link "Update Contact Details" at bounding box center [176, 563] width 136 height 21
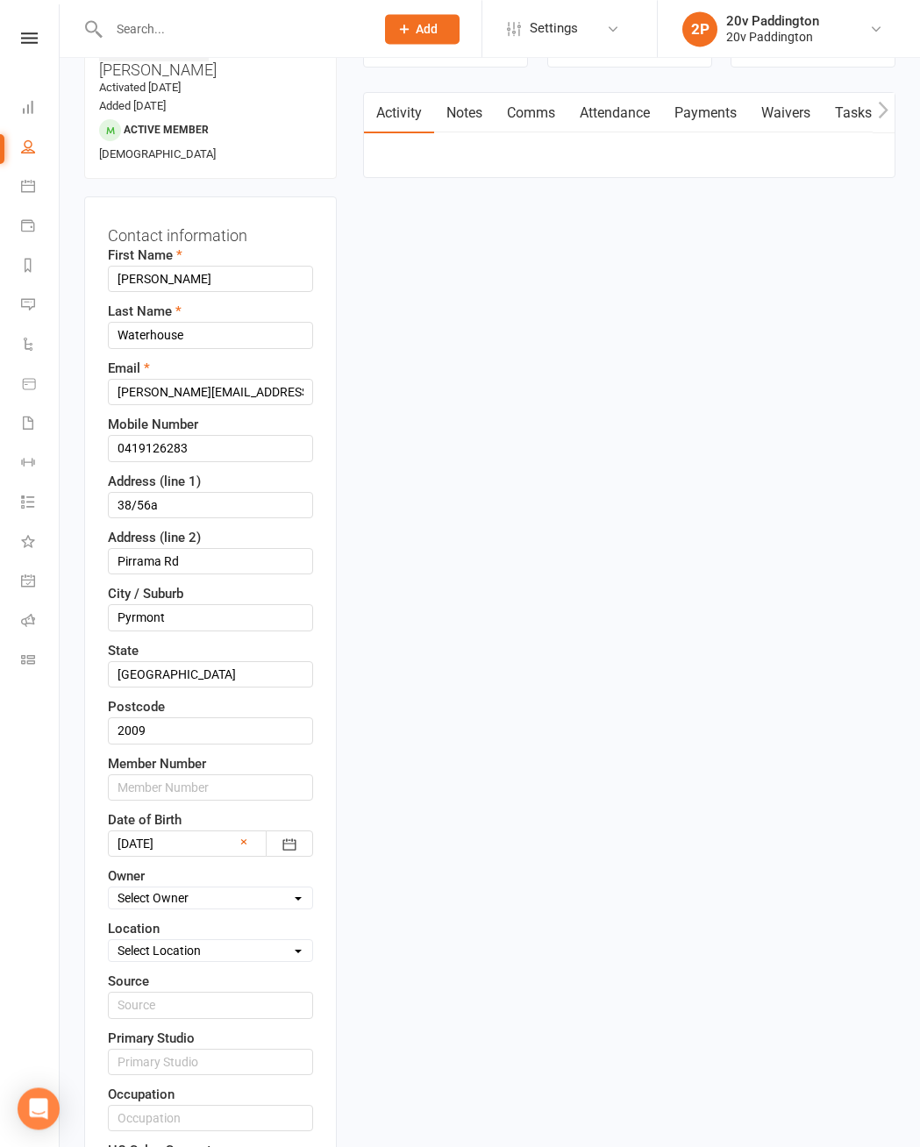
scroll to position [82, 0]
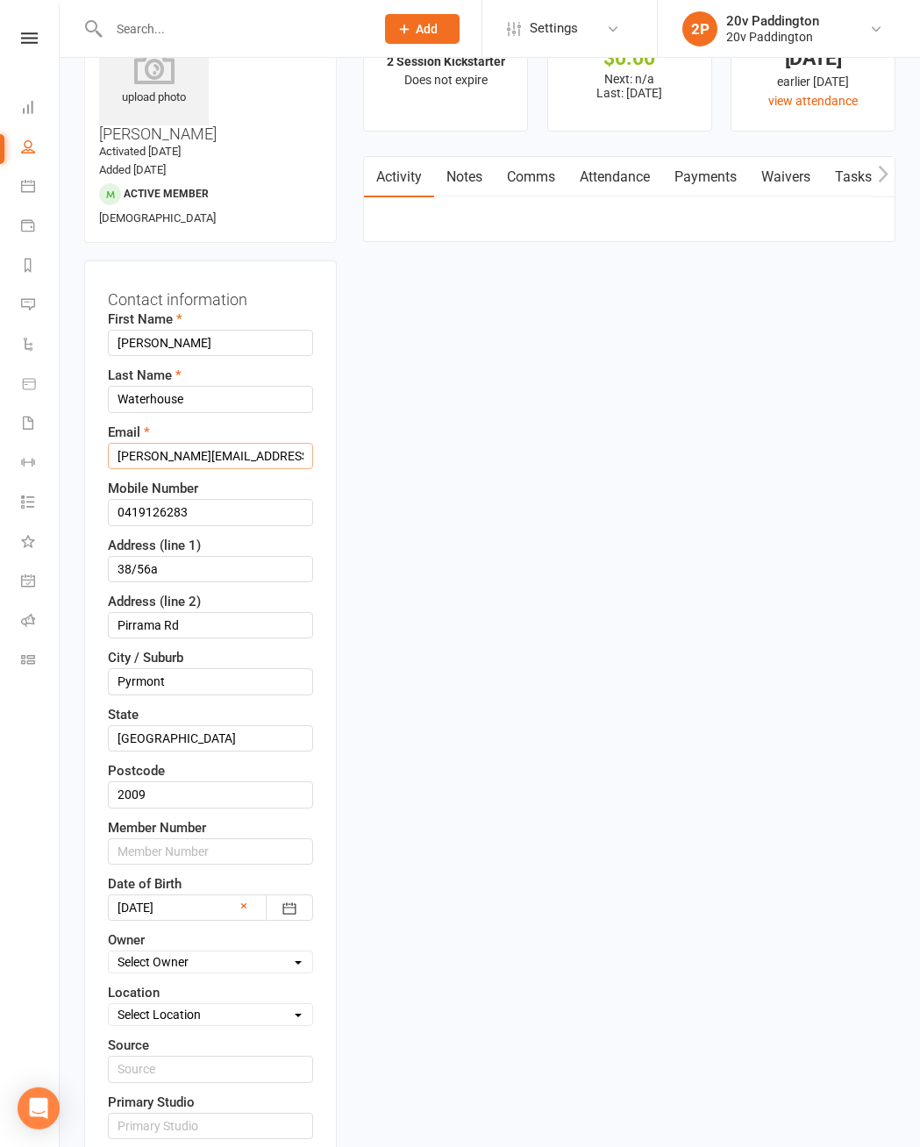
click at [249, 443] on input "[PERSON_NAME][EMAIL_ADDRESS][PERSON_NAME][DOMAIN_NAME]" at bounding box center [210, 456] width 205 height 26
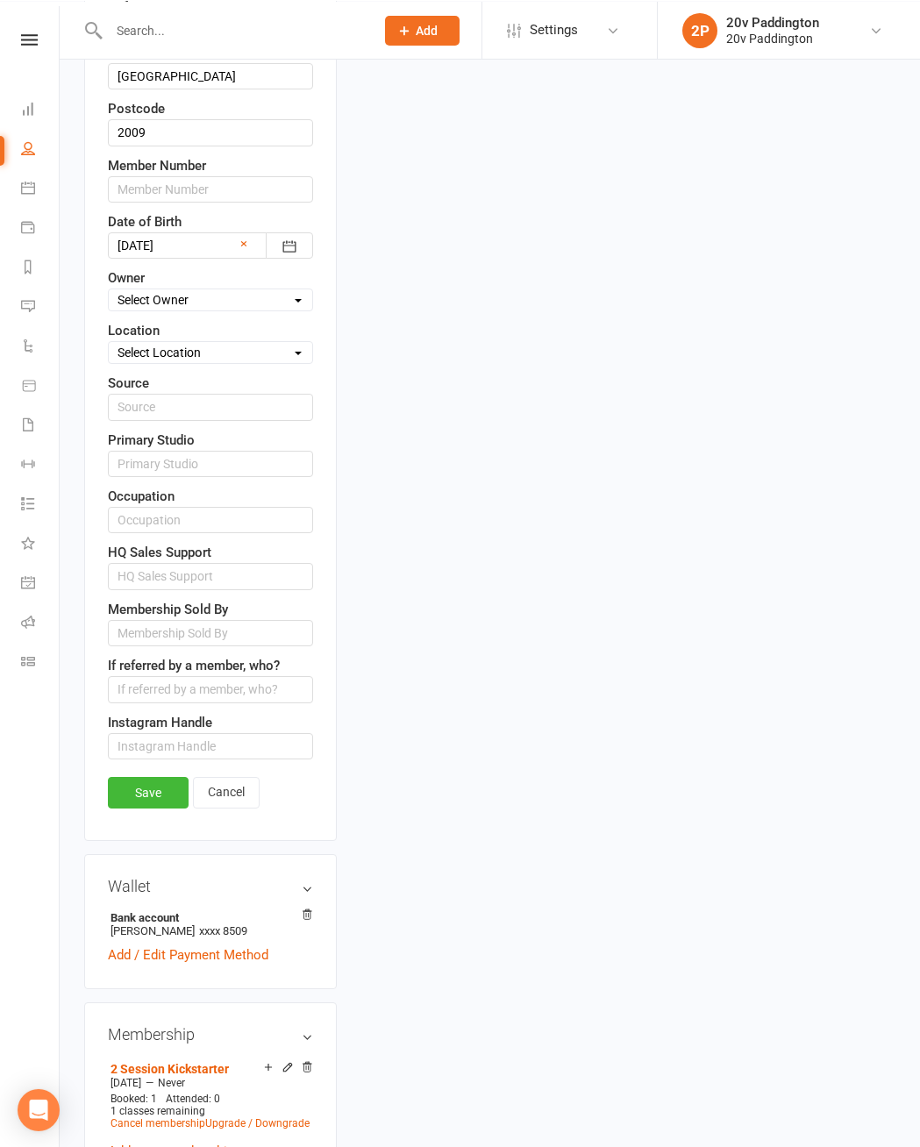
type input "[PERSON_NAME][EMAIL_ADDRESS][PERSON_NAME][DOMAIN_NAME]"
click at [167, 776] on link "Save" at bounding box center [148, 792] width 81 height 32
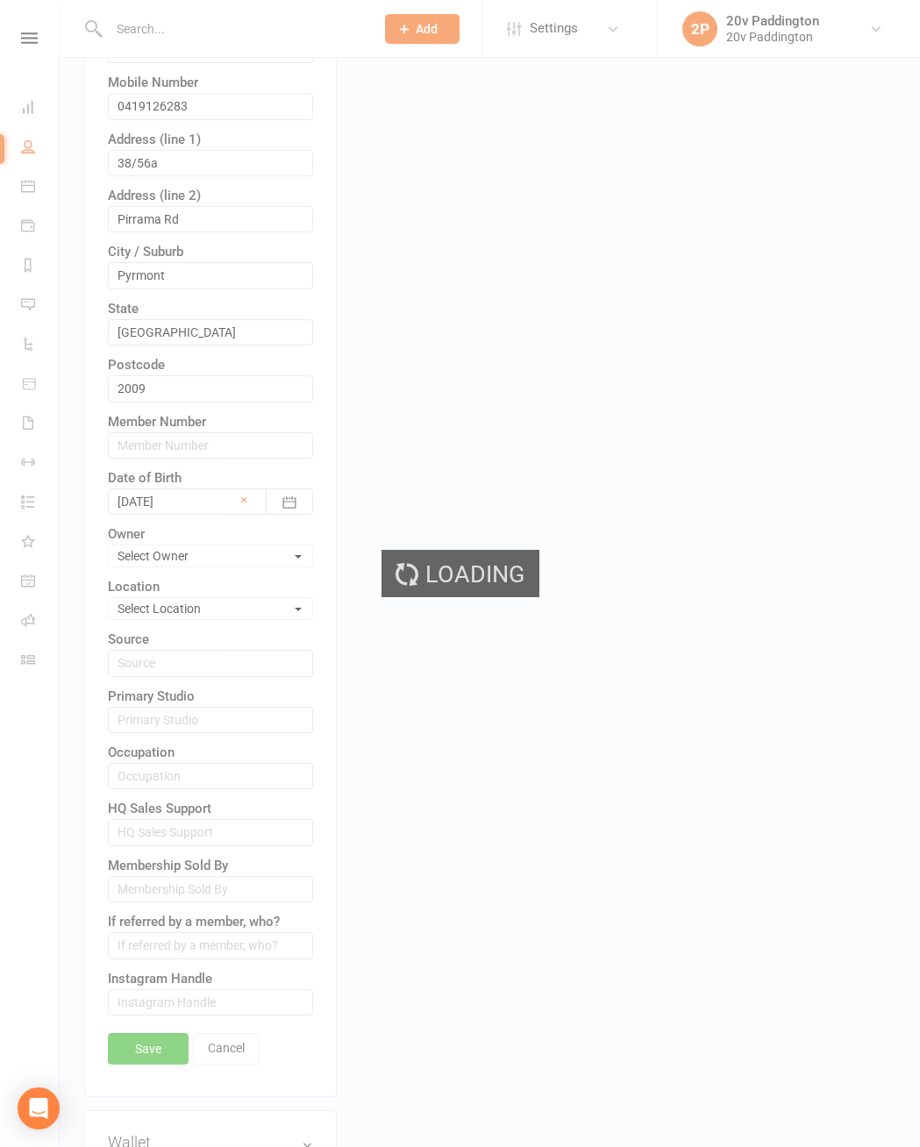
scroll to position [0, 0]
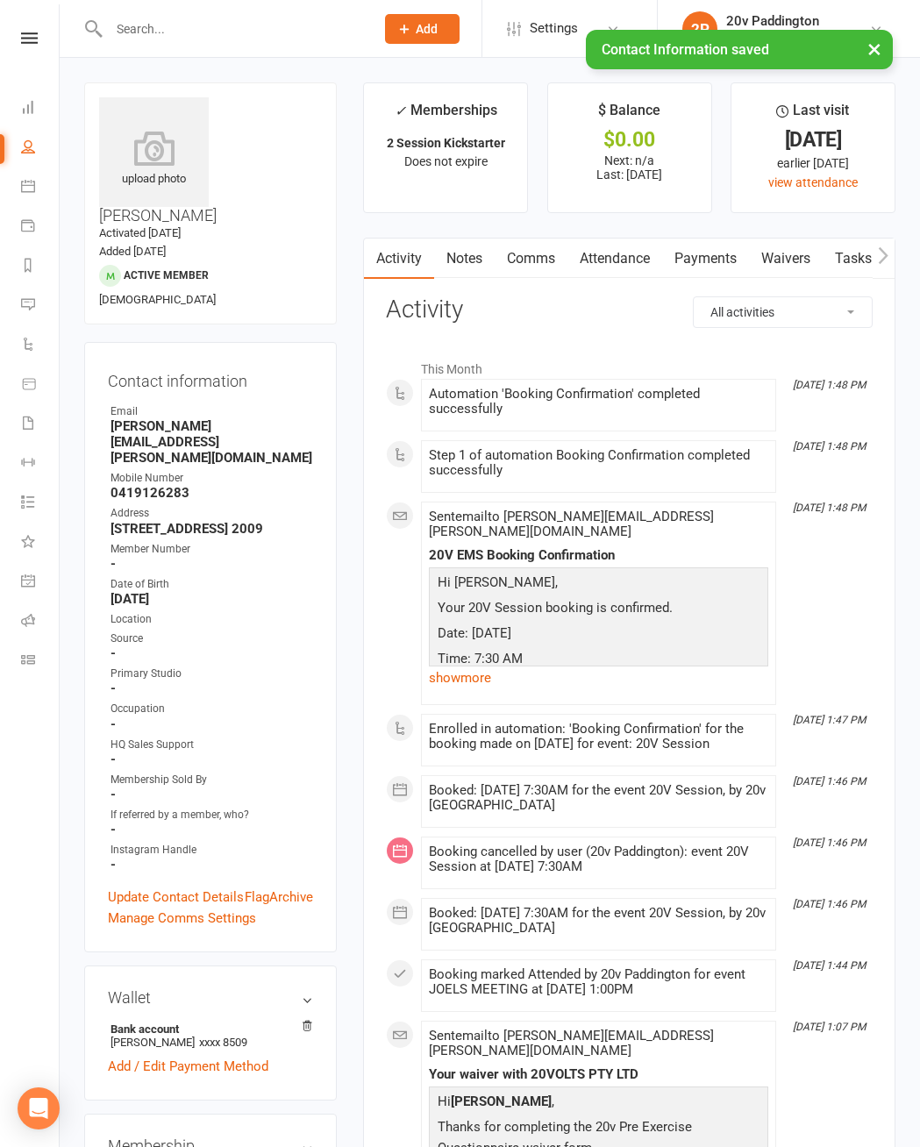
click at [468, 267] on link "Notes" at bounding box center [464, 259] width 61 height 40
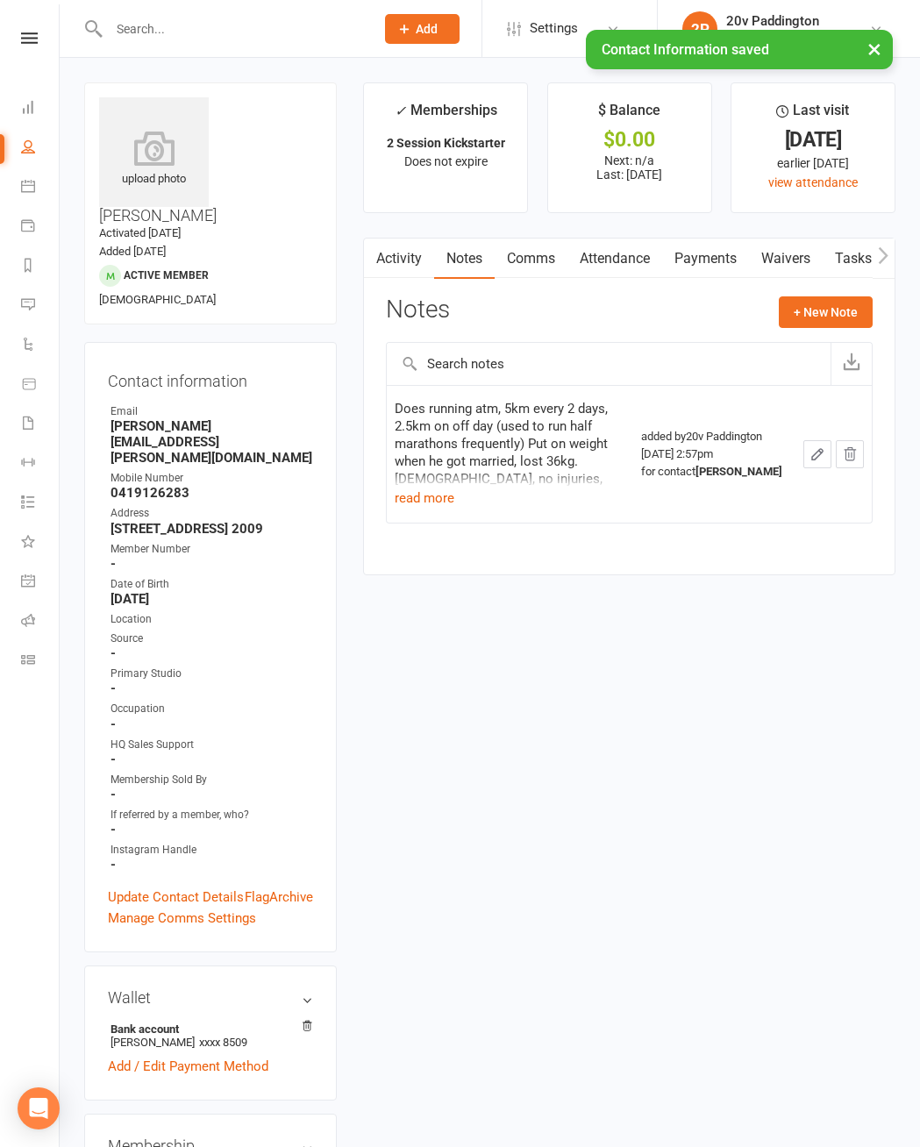
click at [853, 311] on button "+ New Note" at bounding box center [826, 313] width 94 height 32
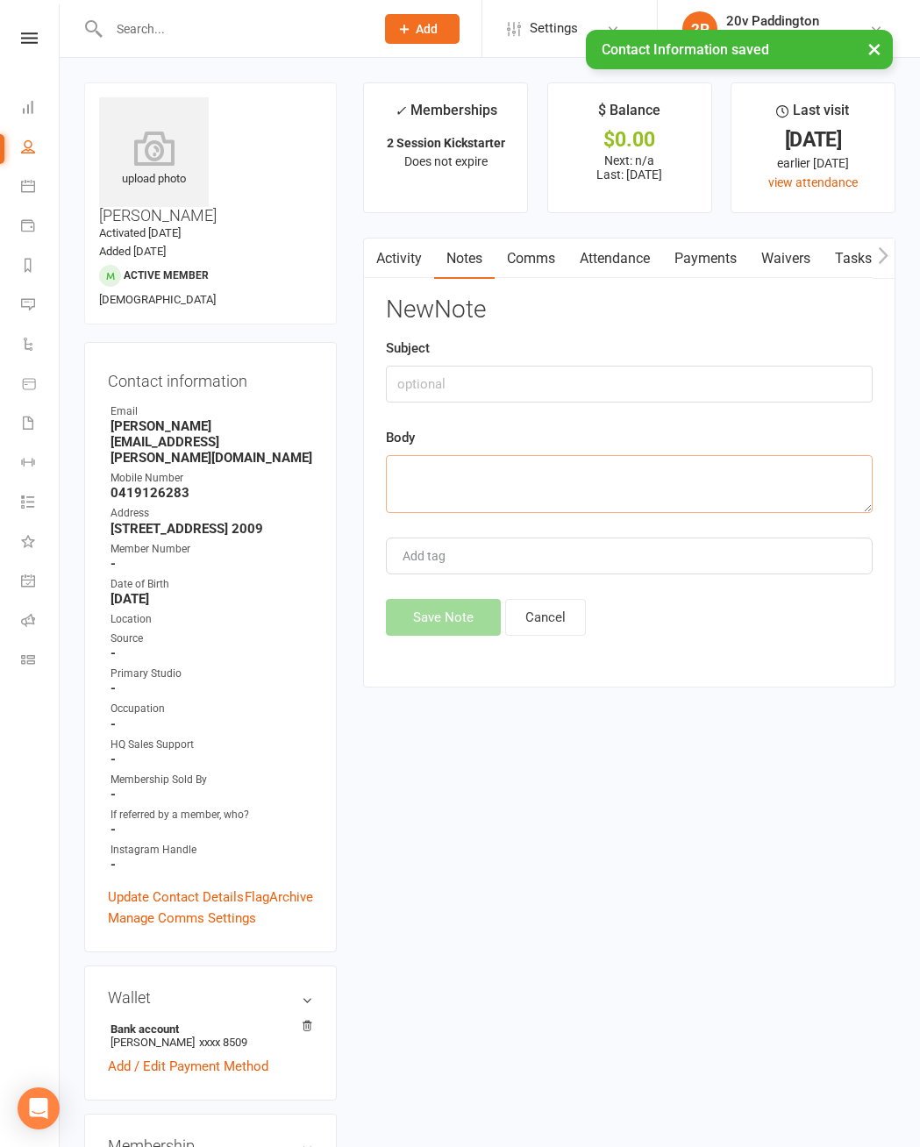
click at [544, 483] on textarea at bounding box center [629, 484] width 487 height 58
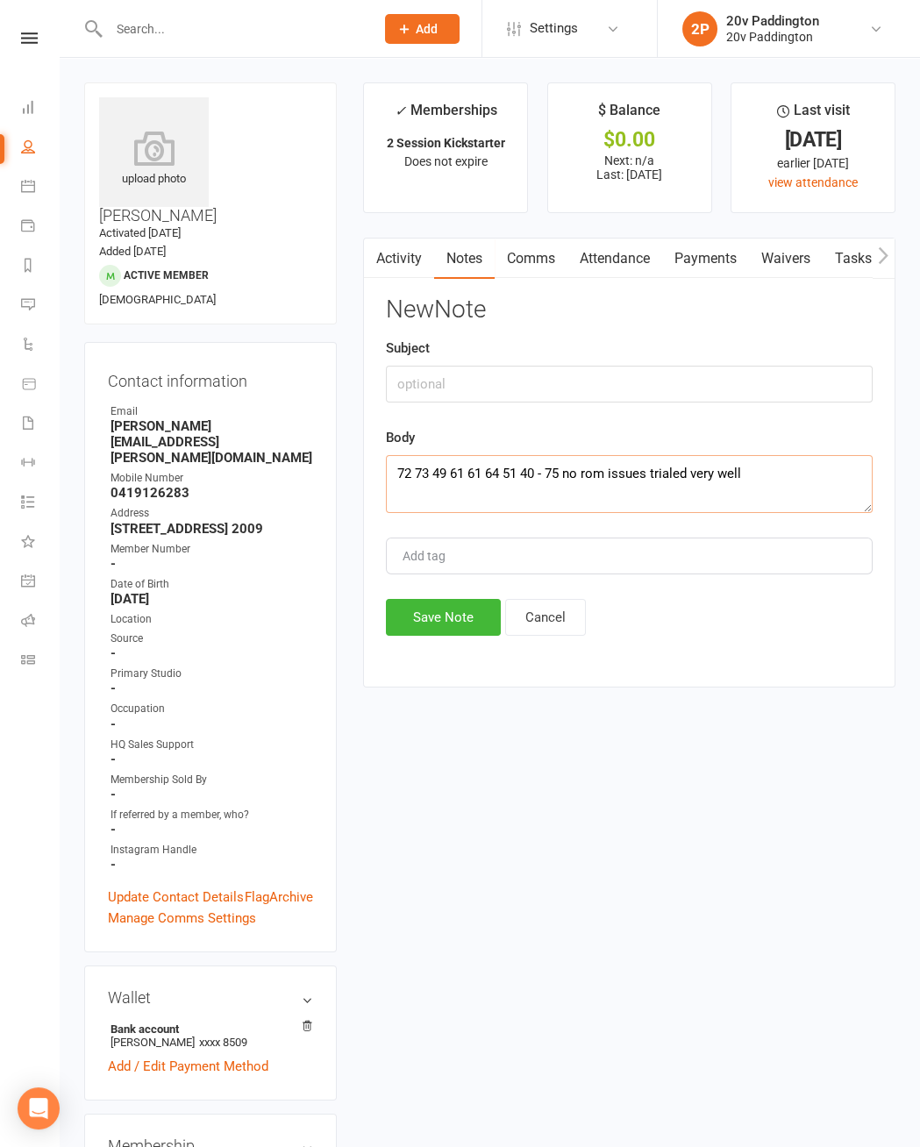
type textarea "72 73 49 61 61 64 51 40 - 75 no rom issues trialed very well"
click at [450, 618] on button "Save Note" at bounding box center [443, 617] width 115 height 37
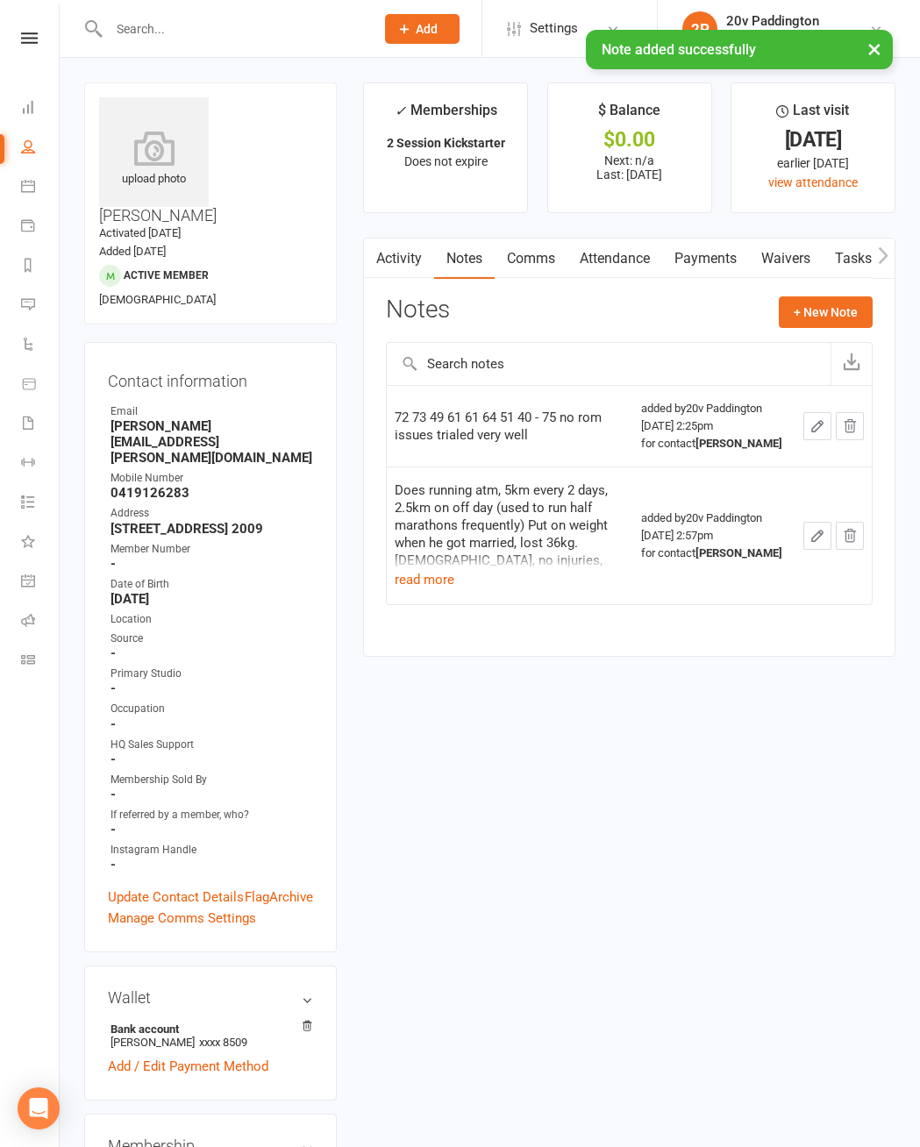
click at [405, 257] on link "Activity" at bounding box center [399, 259] width 70 height 40
